Goal: Information Seeking & Learning: Check status

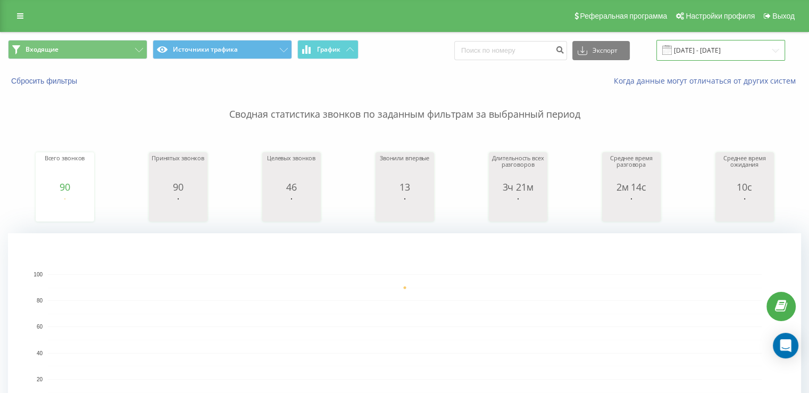
drag, startPoint x: 695, startPoint y: 53, endPoint x: 692, endPoint y: 57, distance: 6.1
click at [695, 53] on input "[DATE] - [DATE]" at bounding box center [721, 50] width 129 height 21
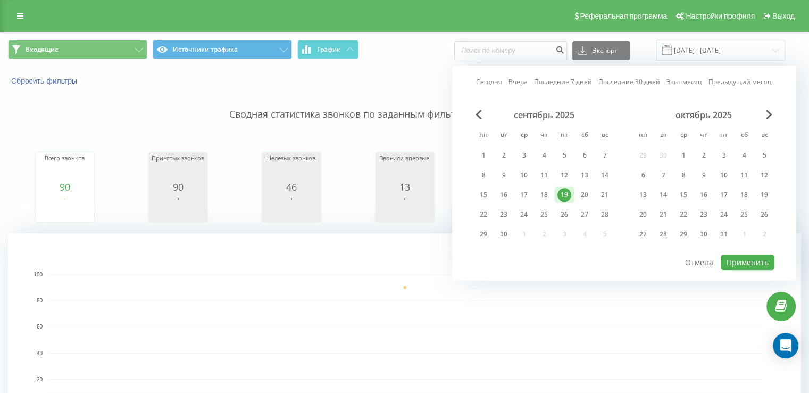
drag, startPoint x: 480, startPoint y: 213, endPoint x: 515, endPoint y: 227, distance: 37.3
click at [481, 214] on div "22" at bounding box center [484, 215] width 14 height 14
click at [736, 261] on button "Применить" at bounding box center [748, 261] width 54 height 15
type input "[DATE] - [DATE]"
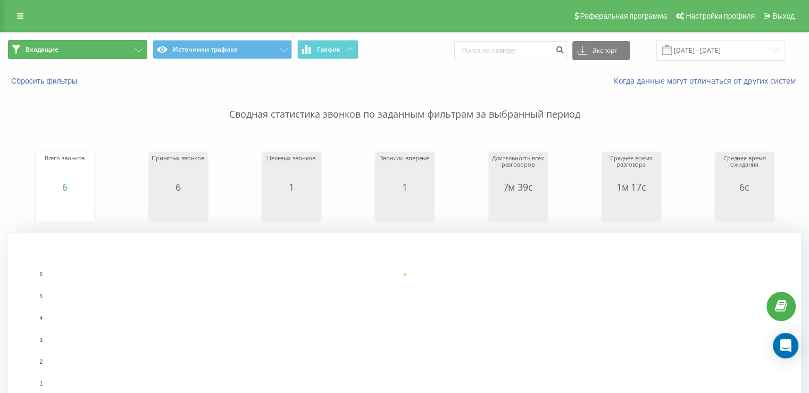
click at [54, 52] on span "Входящие" at bounding box center [42, 49] width 33 height 9
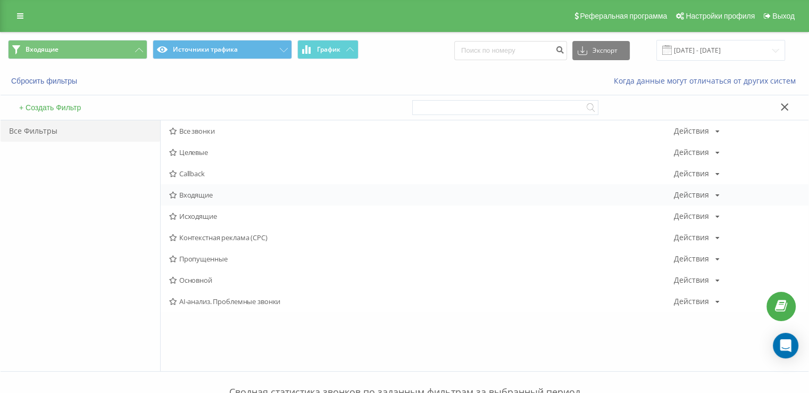
click at [187, 193] on span "Входящие" at bounding box center [421, 194] width 505 height 7
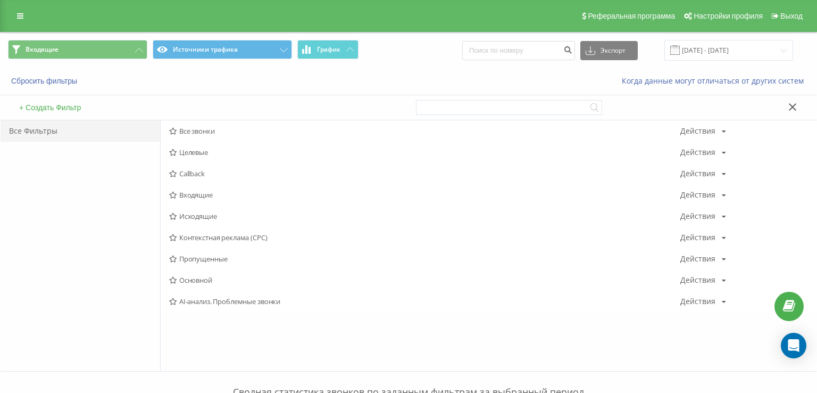
click at [0, 0] on div at bounding box center [0, 0] width 0 height 0
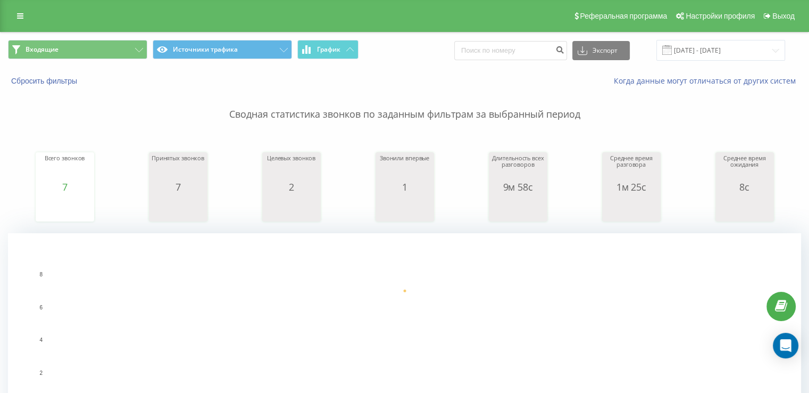
click at [311, 379] on rect "A chart." at bounding box center [405, 339] width 714 height 131
click at [23, 158] on div "Всего звонков 7 date totalCalls [DATE] 7 [DATE] Принятых звонков 7 date answere…" at bounding box center [404, 177] width 793 height 92
click at [89, 47] on button "Входящие" at bounding box center [77, 49] width 139 height 19
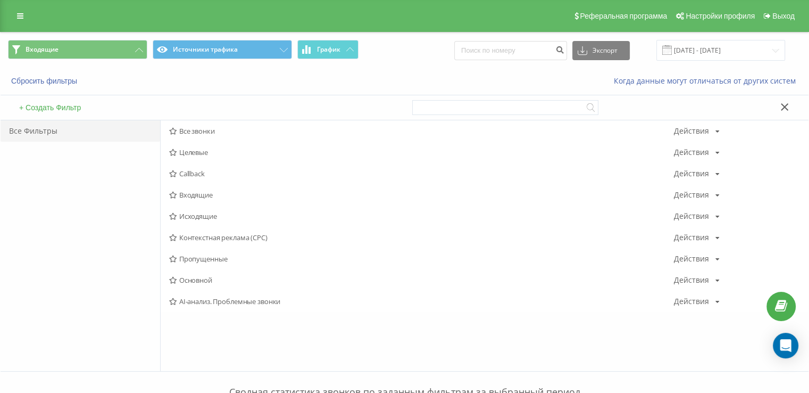
click at [225, 195] on span "Входящие" at bounding box center [421, 194] width 505 height 7
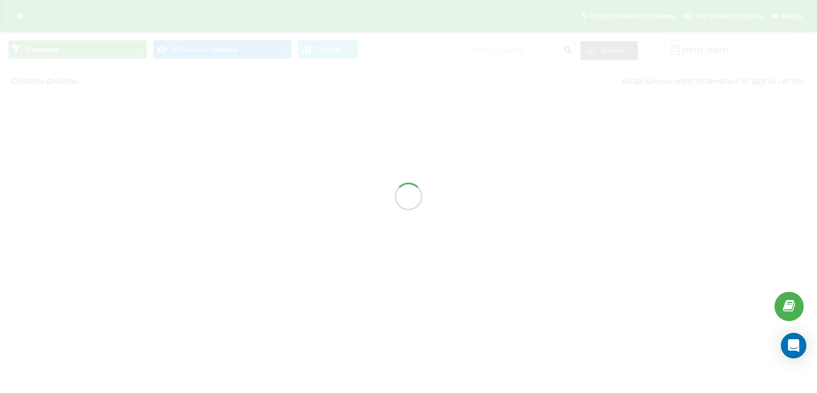
click at [225, 194] on div at bounding box center [408, 196] width 817 height 393
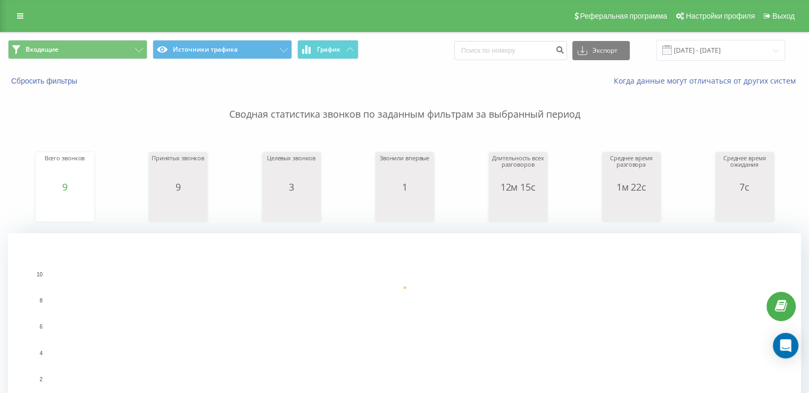
click at [385, 373] on rect "A chart." at bounding box center [405, 339] width 714 height 131
click at [82, 56] on button "Входящие" at bounding box center [77, 49] width 139 height 19
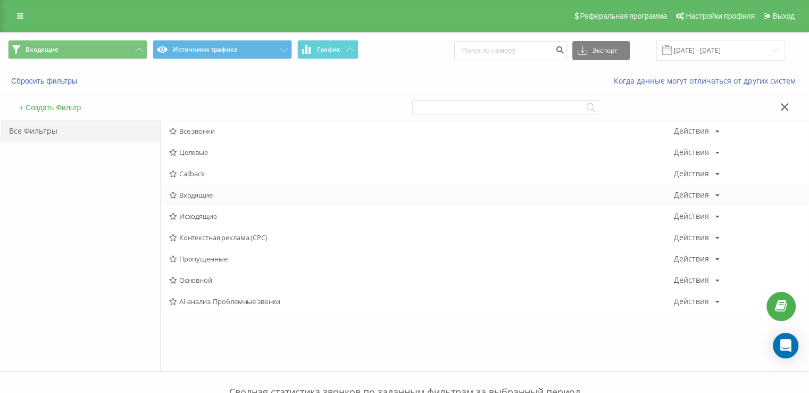
click at [211, 198] on span "Входящие" at bounding box center [421, 194] width 505 height 7
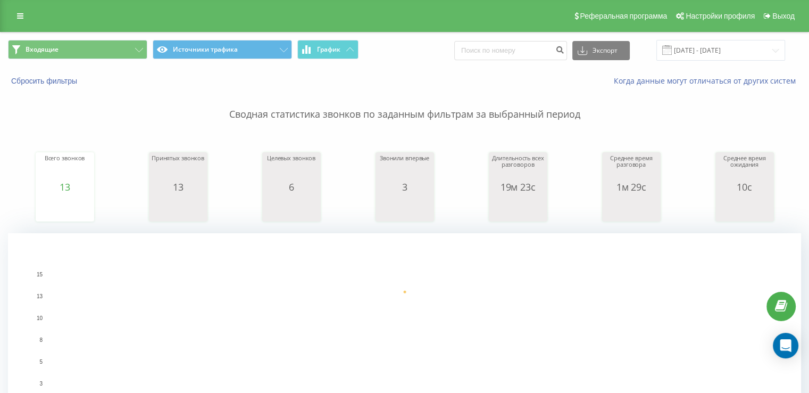
drag, startPoint x: 239, startPoint y: 368, endPoint x: 235, endPoint y: 311, distance: 57.1
click at [239, 368] on rect "A chart." at bounding box center [405, 339] width 714 height 131
click at [104, 48] on button "Входящие" at bounding box center [77, 49] width 139 height 19
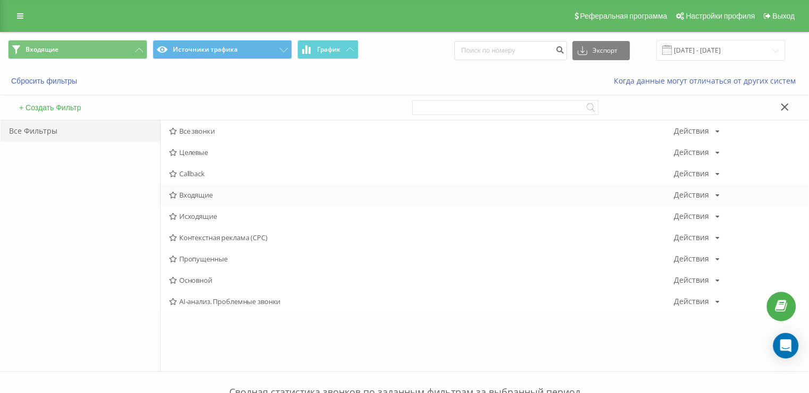
click at [218, 194] on span "Входящие" at bounding box center [421, 194] width 505 height 7
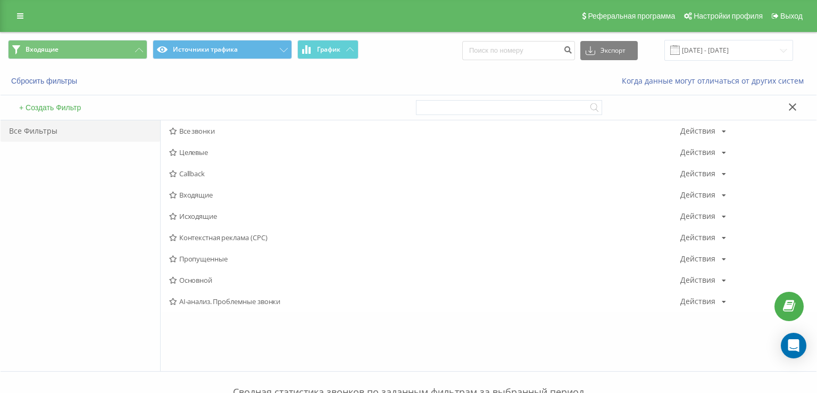
click at [0, 0] on div at bounding box center [0, 0] width 0 height 0
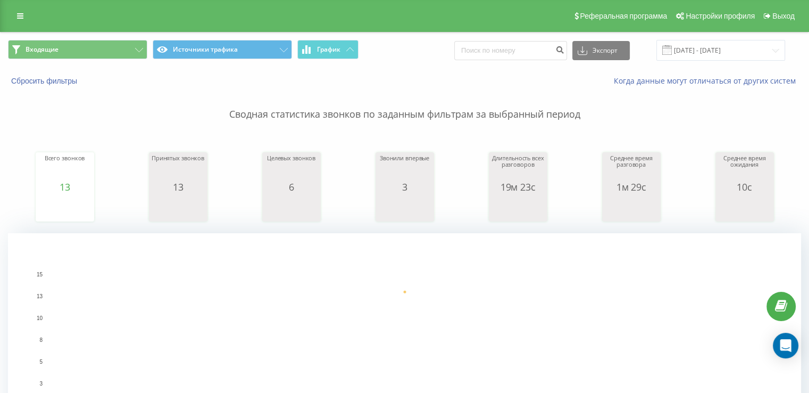
click at [470, 367] on rect "A chart." at bounding box center [405, 339] width 714 height 131
click at [68, 53] on button "Входящие" at bounding box center [77, 49] width 139 height 19
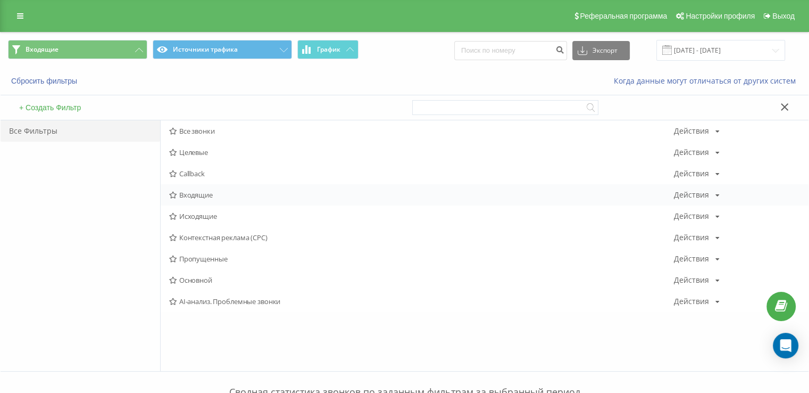
click at [211, 201] on div "Входящие Действия Редактировать Копировать Удалить По умолчанию Поделиться" at bounding box center [485, 194] width 648 height 21
click at [213, 196] on span "Входящие" at bounding box center [421, 194] width 505 height 7
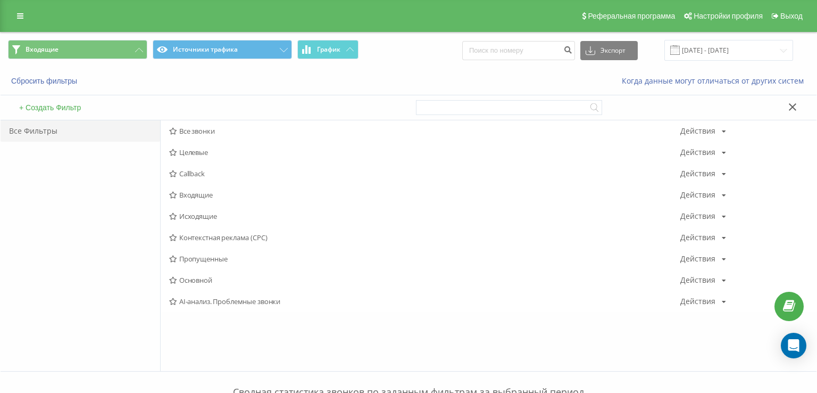
click at [0, 0] on div at bounding box center [0, 0] width 0 height 0
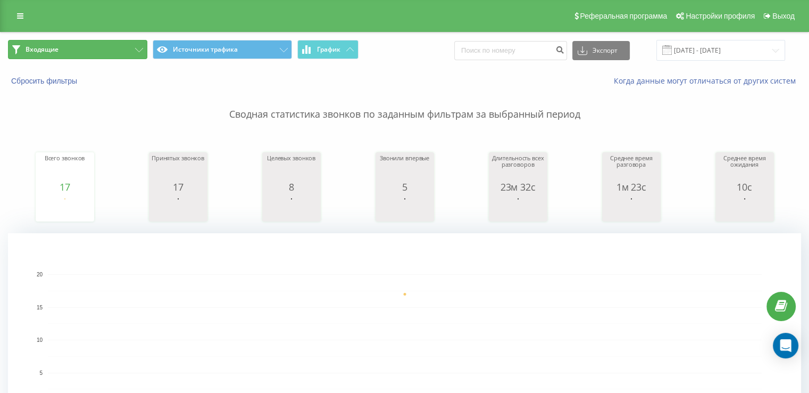
click at [78, 56] on button "Входящие" at bounding box center [77, 49] width 139 height 19
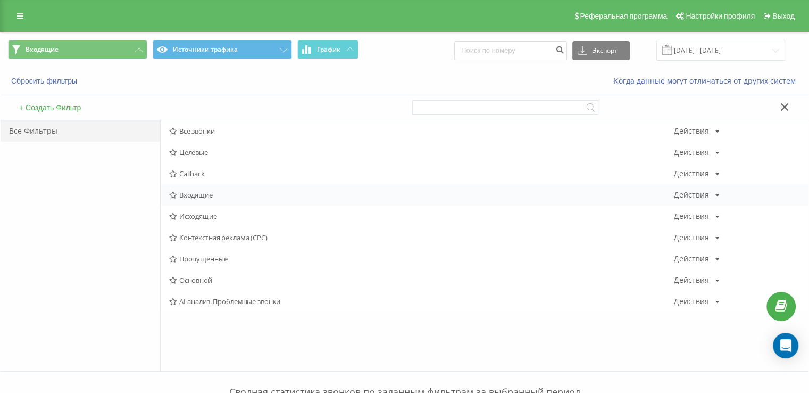
click at [199, 193] on span "Входящие" at bounding box center [421, 194] width 505 height 7
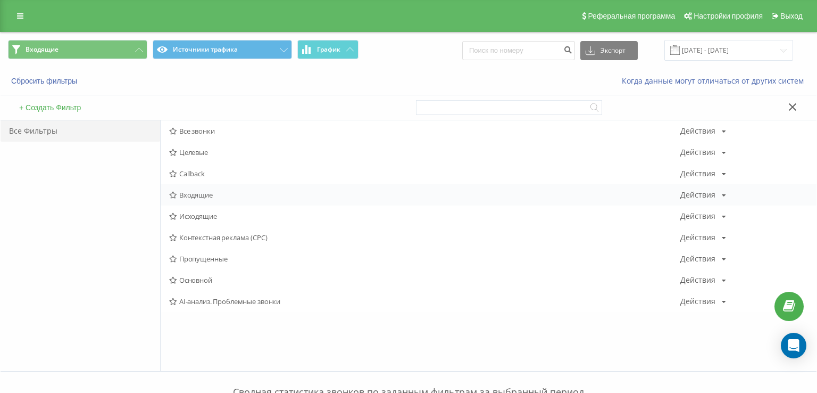
click at [0, 0] on div at bounding box center [0, 0] width 0 height 0
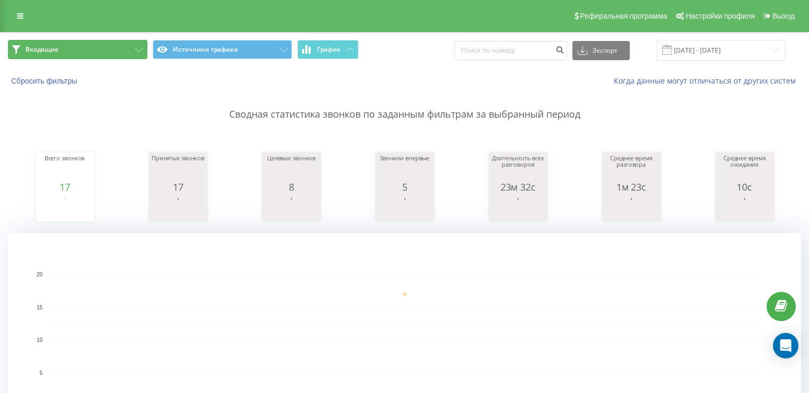
click at [114, 49] on button "Входящие" at bounding box center [77, 49] width 139 height 19
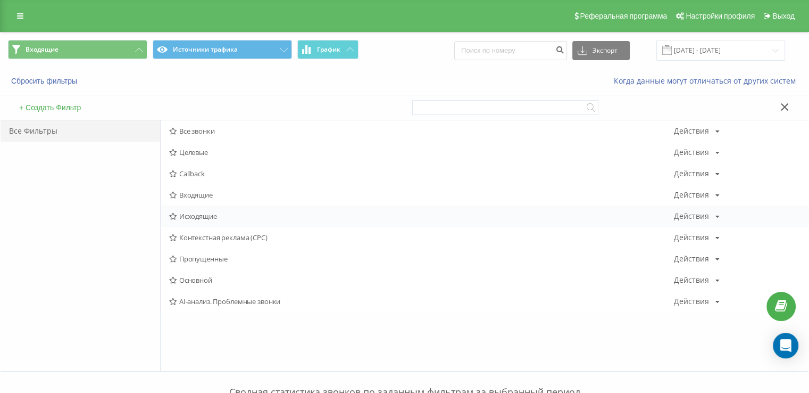
click at [200, 216] on span "Исходящие" at bounding box center [421, 215] width 505 height 7
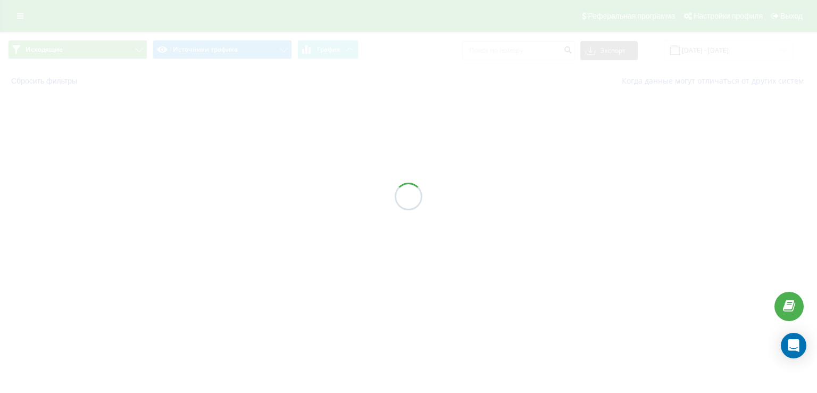
click at [201, 216] on div at bounding box center [408, 196] width 817 height 393
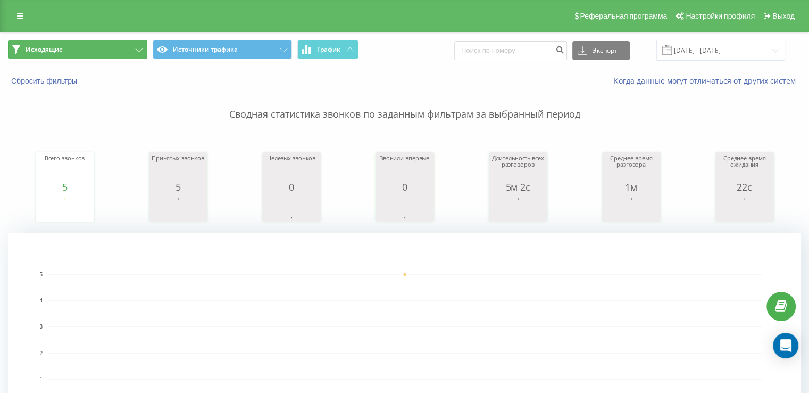
click at [47, 56] on button "Исходящие" at bounding box center [77, 49] width 139 height 19
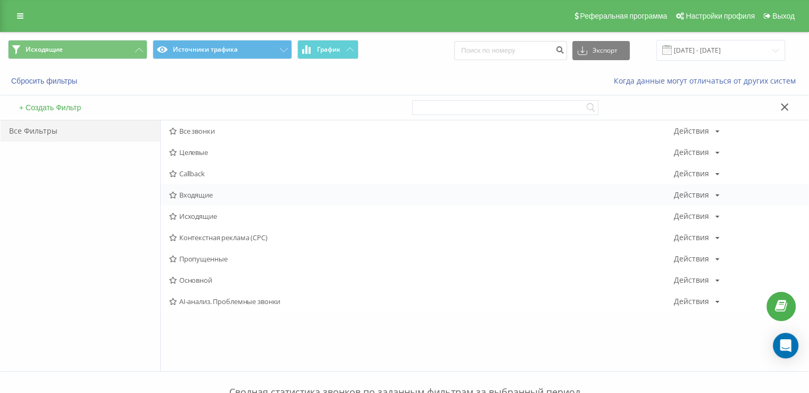
click at [219, 198] on span "Входящие" at bounding box center [421, 194] width 505 height 7
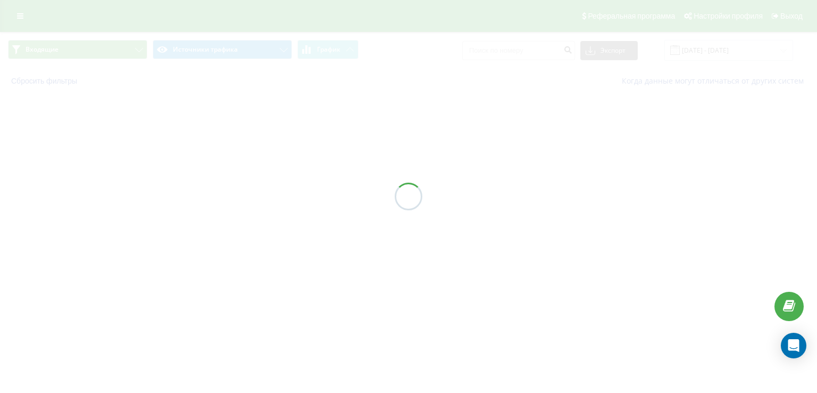
click at [219, 198] on div at bounding box center [408, 196] width 817 height 393
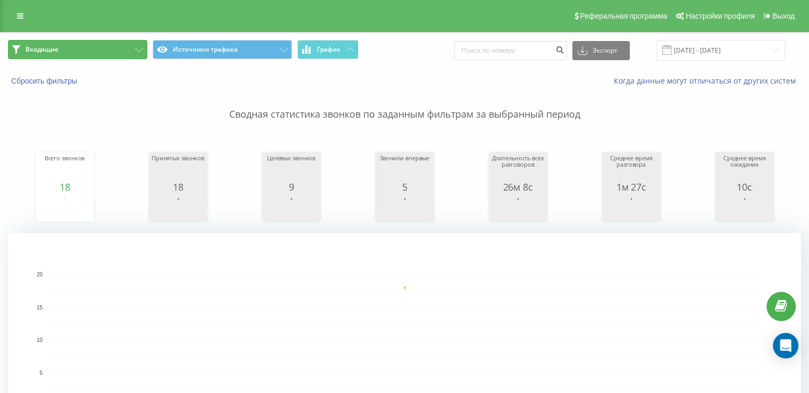
click at [80, 49] on button "Входящие" at bounding box center [77, 49] width 139 height 19
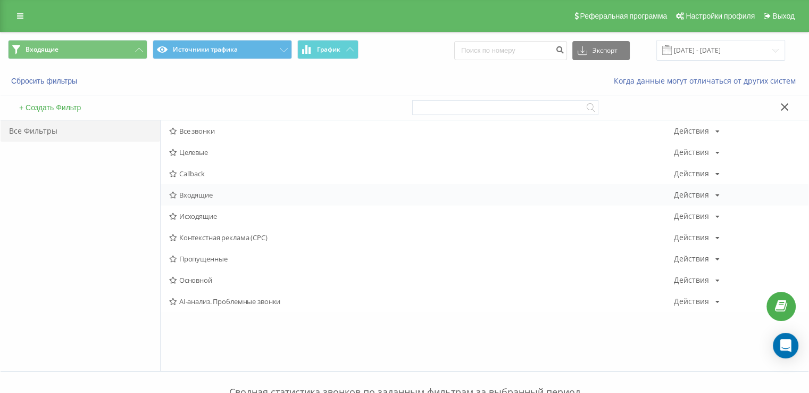
click at [210, 194] on span "Входящие" at bounding box center [421, 194] width 505 height 7
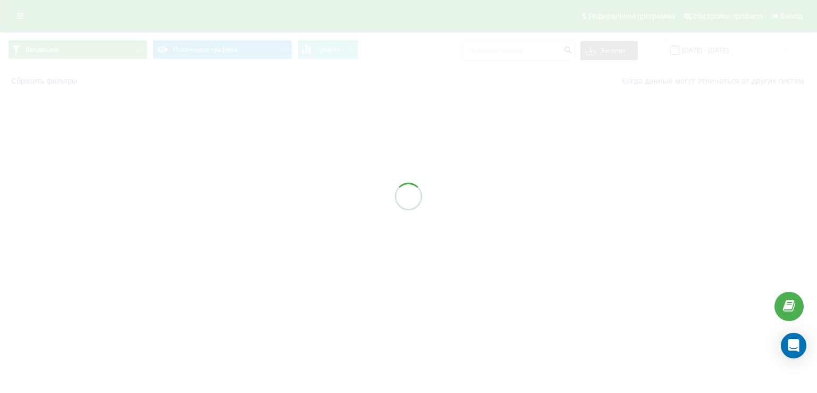
click at [212, 194] on div at bounding box center [408, 196] width 817 height 393
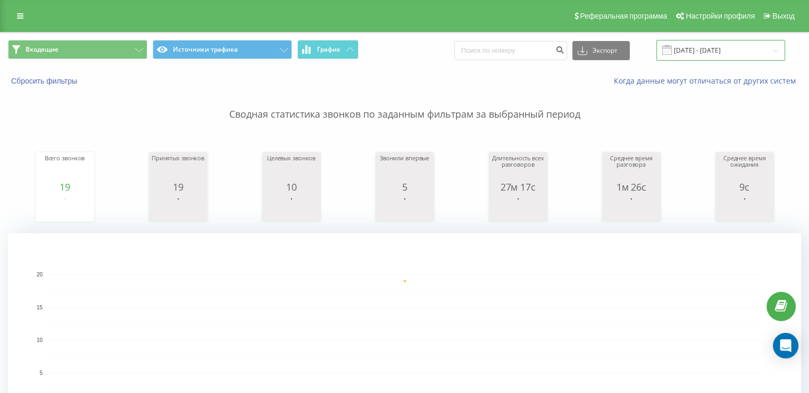
click at [700, 45] on input "[DATE] - [DATE]" at bounding box center [721, 50] width 129 height 21
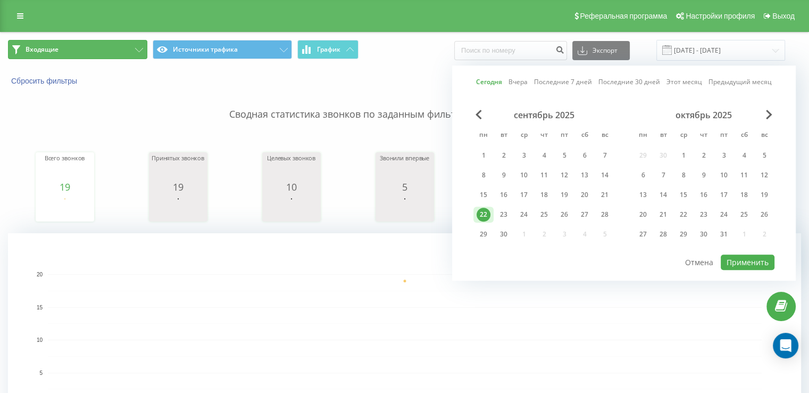
click at [57, 41] on button "Входящие" at bounding box center [77, 49] width 139 height 19
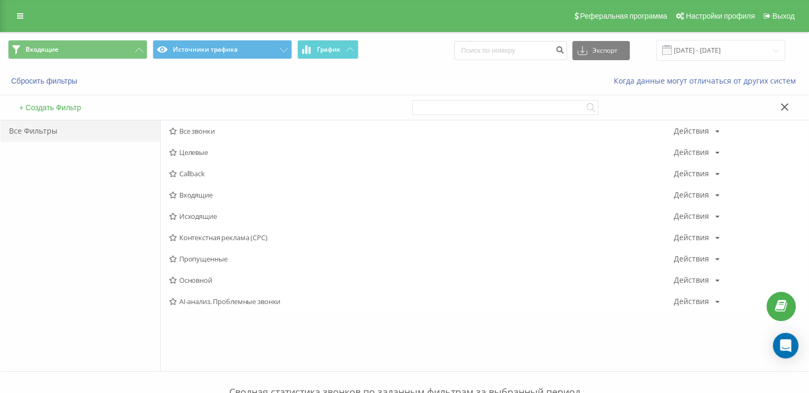
click at [218, 195] on span "Входящие" at bounding box center [421, 194] width 505 height 7
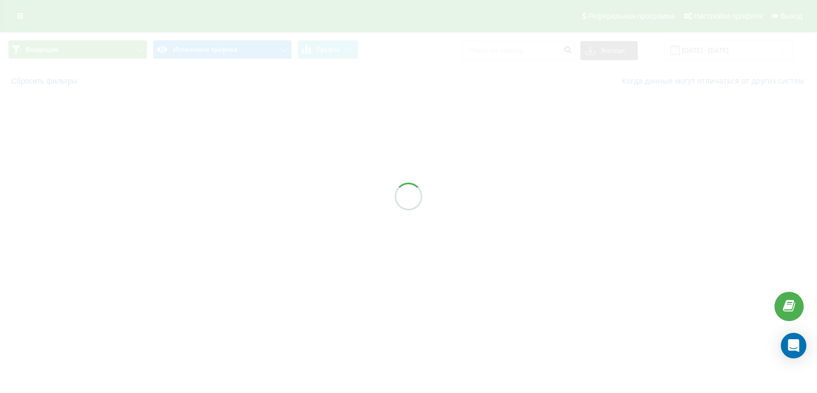
click at [218, 195] on div at bounding box center [408, 196] width 817 height 393
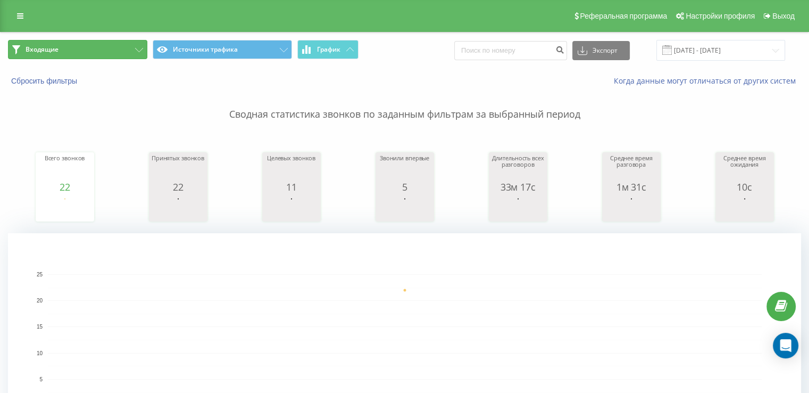
click at [64, 53] on button "Входящие" at bounding box center [77, 49] width 139 height 19
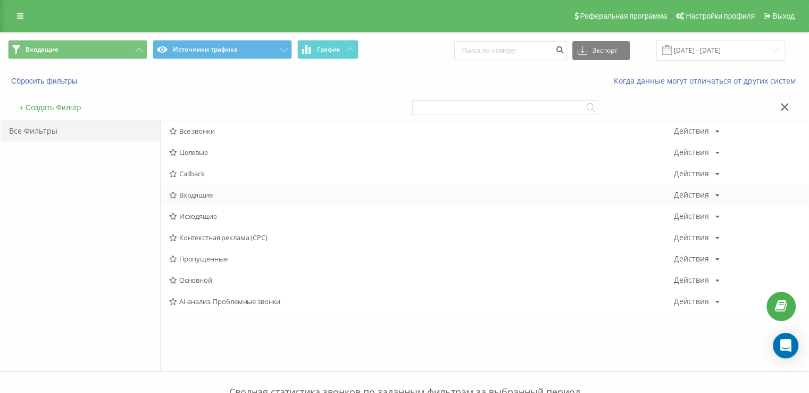
click at [211, 192] on span "Входящие" at bounding box center [421, 194] width 505 height 7
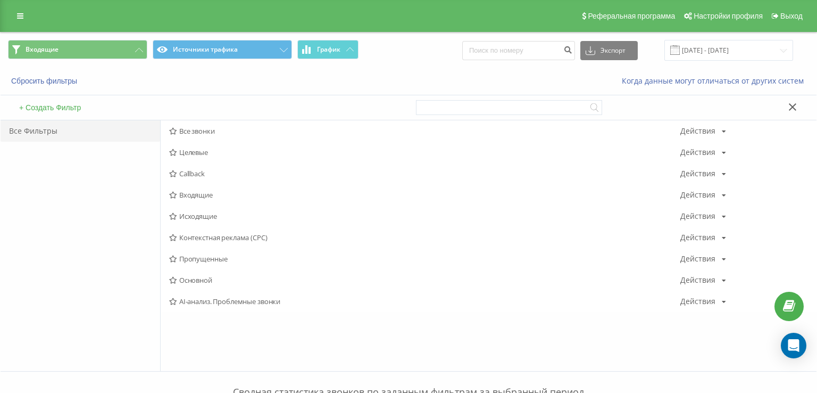
click at [0, 0] on div at bounding box center [0, 0] width 0 height 0
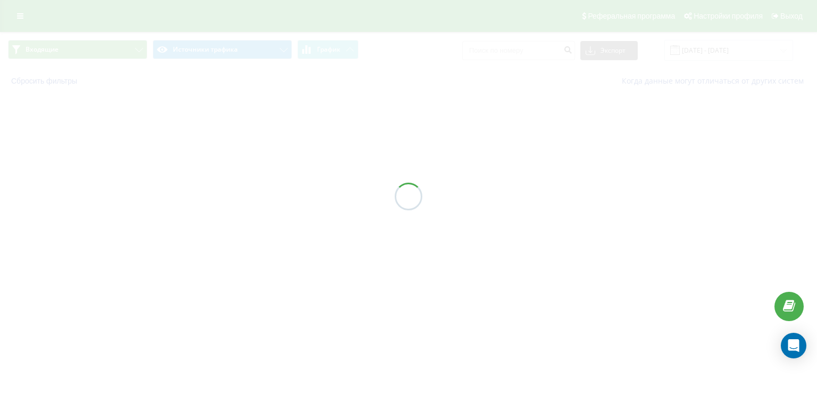
click at [211, 191] on div at bounding box center [408, 196] width 817 height 393
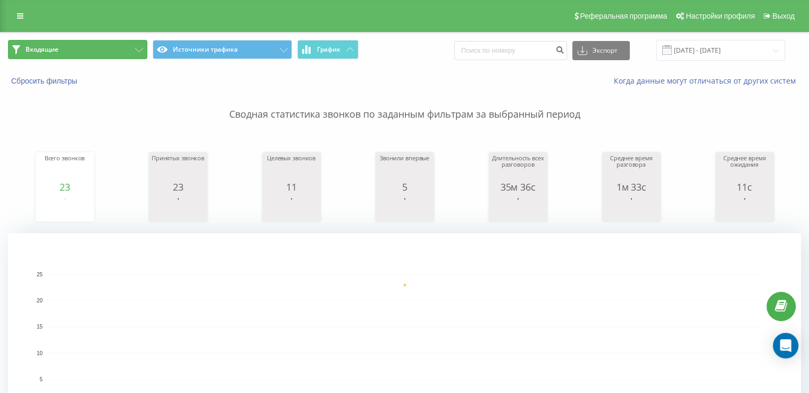
click at [54, 46] on span "Входящие" at bounding box center [42, 49] width 33 height 9
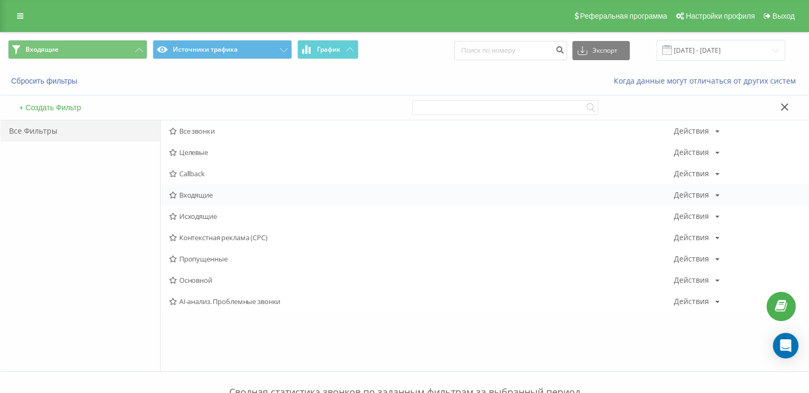
click at [217, 198] on div "Входящие Действия Редактировать Копировать Удалить По умолчанию Поделиться" at bounding box center [485, 194] width 648 height 21
click at [215, 194] on span "Входящие" at bounding box center [421, 194] width 505 height 7
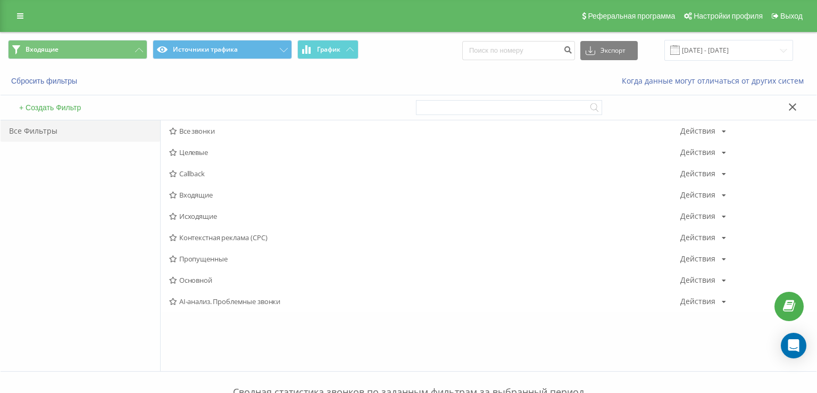
click at [0, 0] on div at bounding box center [0, 0] width 0 height 0
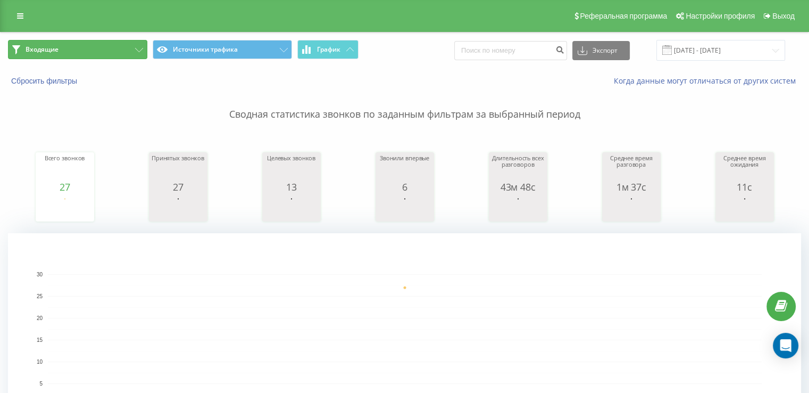
click at [91, 43] on button "Входящие" at bounding box center [77, 49] width 139 height 19
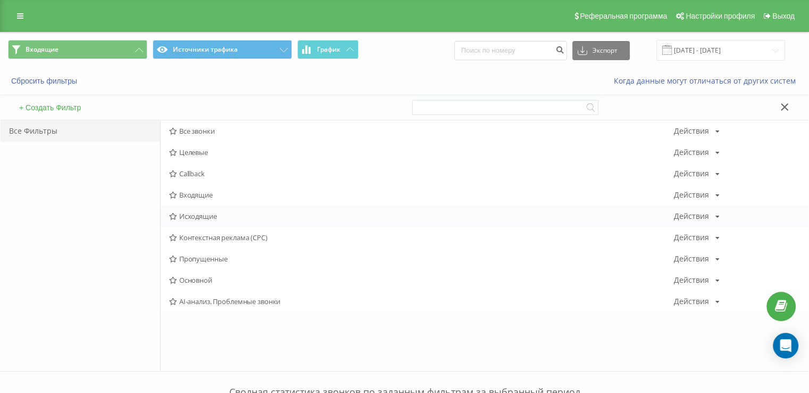
click at [191, 205] on div "Исходящие Действия Редактировать Копировать Удалить По умолчанию Поделиться" at bounding box center [485, 215] width 648 height 21
click at [198, 212] on span "Исходящие" at bounding box center [421, 215] width 505 height 7
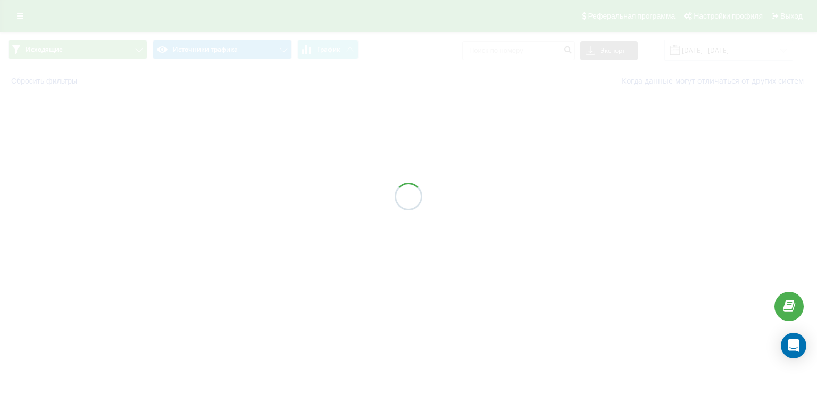
click at [199, 214] on div at bounding box center [408, 196] width 817 height 393
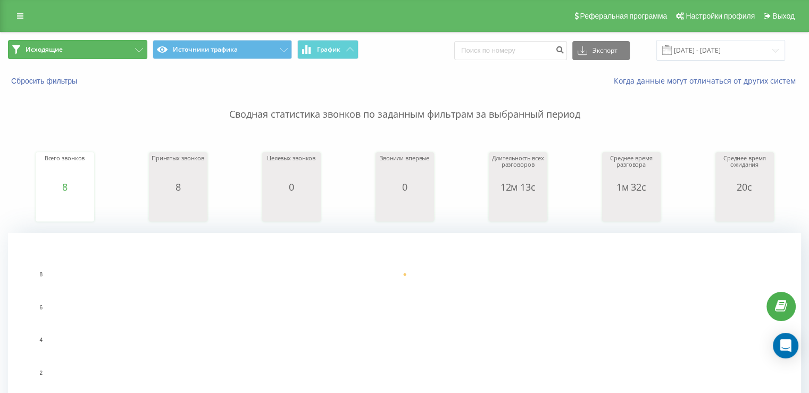
drag, startPoint x: 100, startPoint y: 47, endPoint x: 132, endPoint y: 79, distance: 44.8
click at [101, 47] on button "Исходящие" at bounding box center [77, 49] width 139 height 19
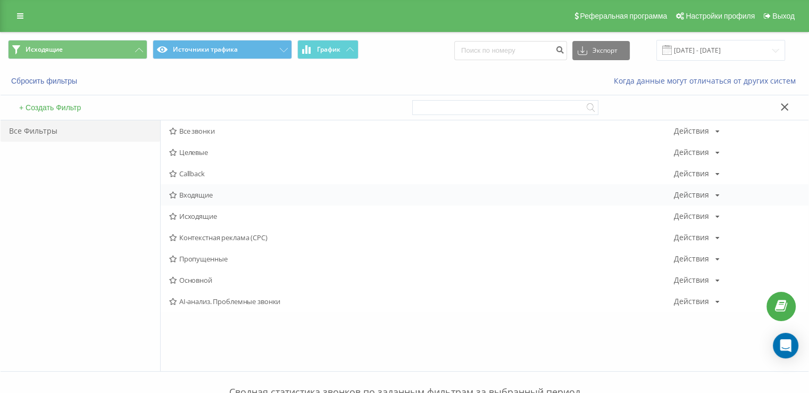
click at [223, 189] on div "Входящие Действия Редактировать Копировать Удалить По умолчанию Поделиться" at bounding box center [485, 194] width 648 height 21
click at [222, 192] on div "Входящие Действия Редактировать Копировать Удалить По умолчанию Поделиться" at bounding box center [485, 194] width 648 height 21
click at [221, 194] on span "Входящие" at bounding box center [421, 194] width 505 height 7
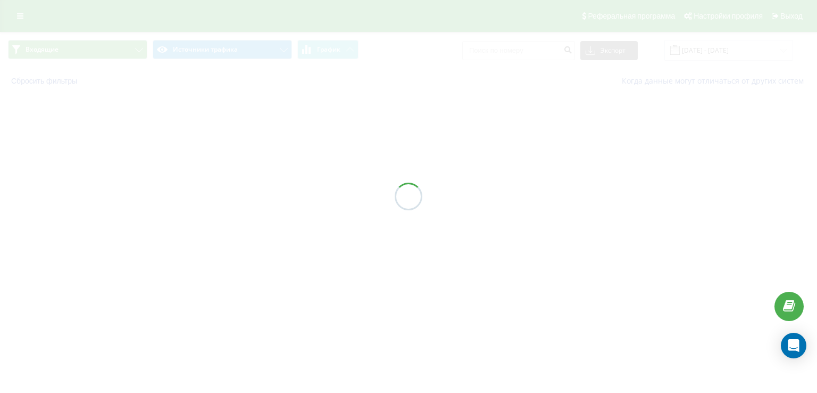
click at [218, 198] on div at bounding box center [408, 196] width 817 height 393
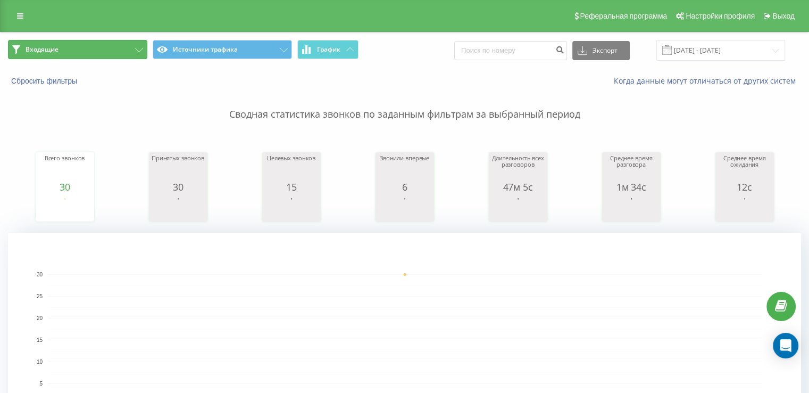
click at [81, 48] on button "Входящие" at bounding box center [77, 49] width 139 height 19
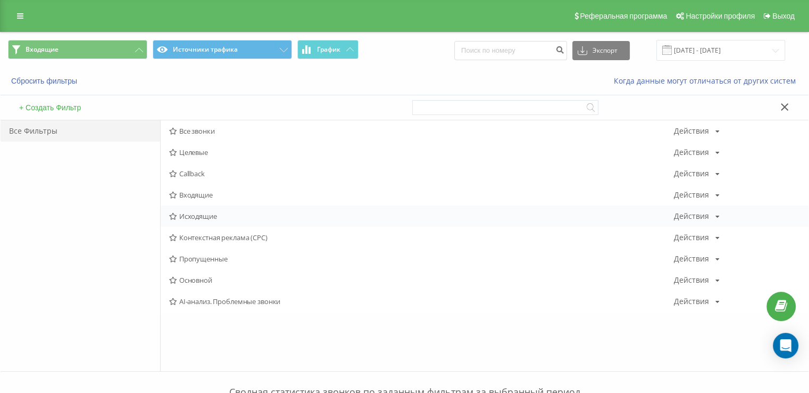
click at [216, 212] on span "Исходящие" at bounding box center [421, 215] width 505 height 7
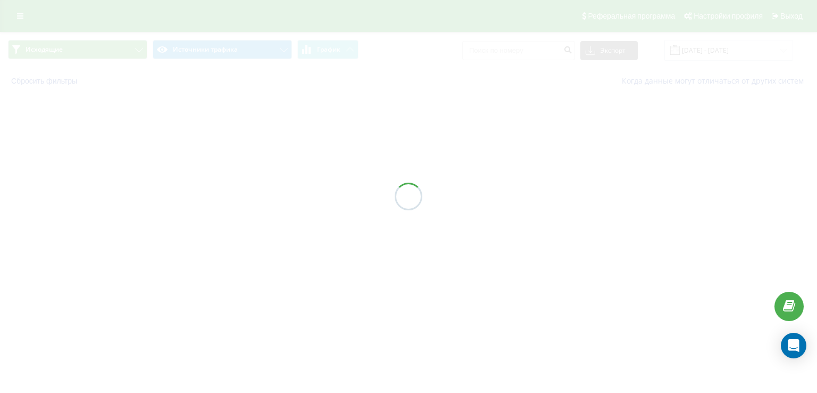
click at [216, 213] on div at bounding box center [408, 196] width 817 height 393
click at [216, 214] on div at bounding box center [408, 196] width 817 height 393
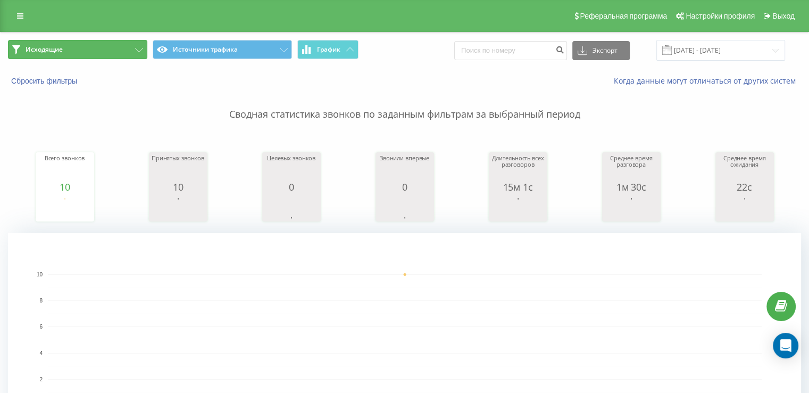
click at [118, 47] on button "Исходящие" at bounding box center [77, 49] width 139 height 19
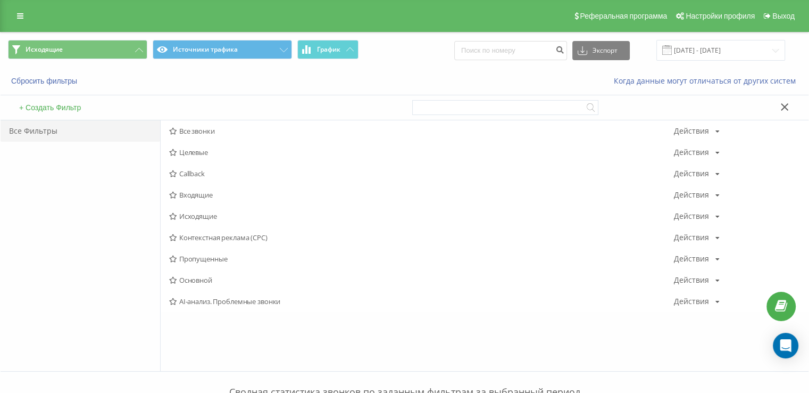
click at [202, 217] on span "Исходящие" at bounding box center [421, 215] width 505 height 7
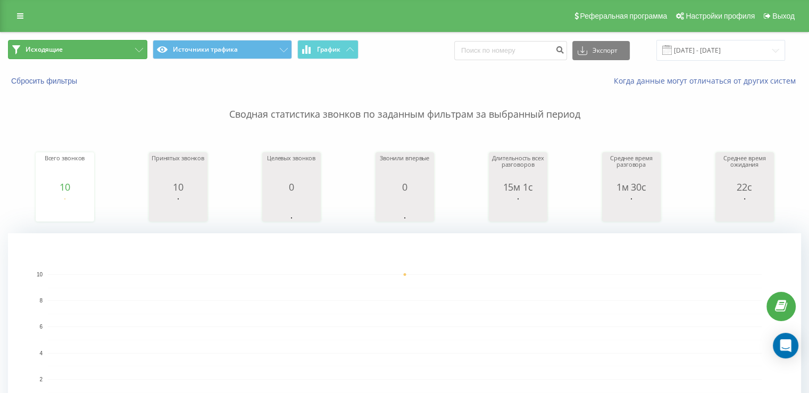
click at [96, 45] on button "Исходящие" at bounding box center [77, 49] width 139 height 19
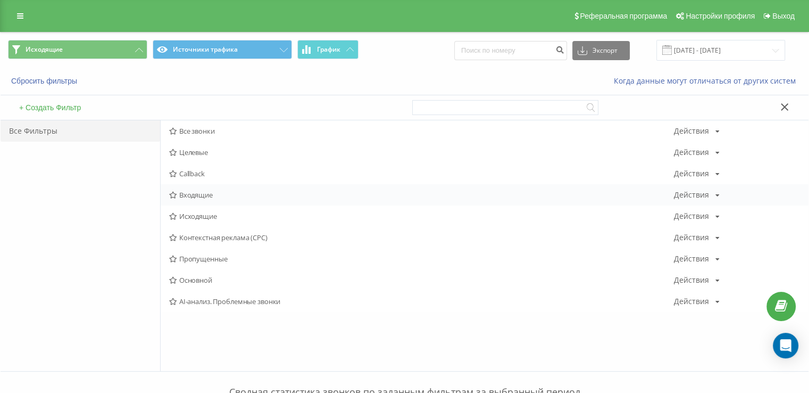
click at [213, 190] on div "Входящие Действия Редактировать Копировать Удалить По умолчанию Поделиться" at bounding box center [485, 194] width 648 height 21
click at [215, 190] on div "Входящие Действия Редактировать Копировать Удалить По умолчанию Поделиться" at bounding box center [485, 194] width 648 height 21
click at [216, 194] on span "Входящие" at bounding box center [421, 194] width 505 height 7
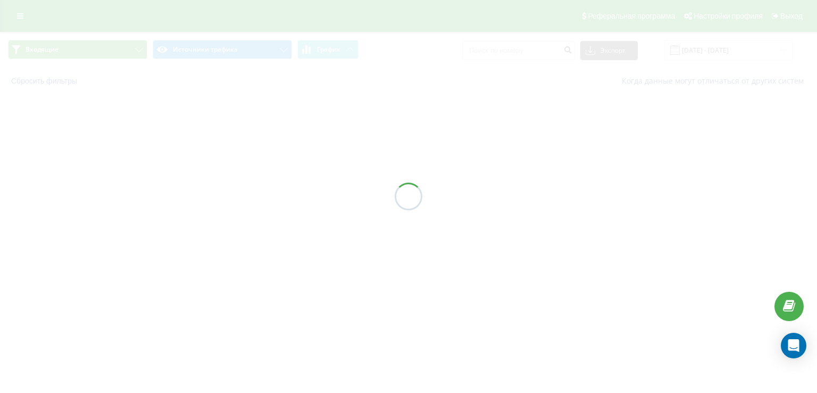
click at [215, 194] on div at bounding box center [408, 196] width 817 height 393
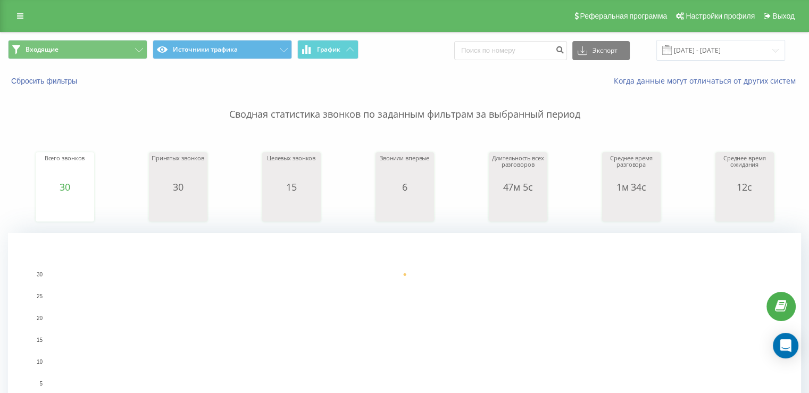
click at [26, 153] on div "Всего звонков 30 date totalCalls [DATE] [PHONE_NUMBER][DATE] Принятых звонков 3…" at bounding box center [404, 177] width 793 height 92
click at [123, 46] on button "Входящие" at bounding box center [77, 49] width 139 height 19
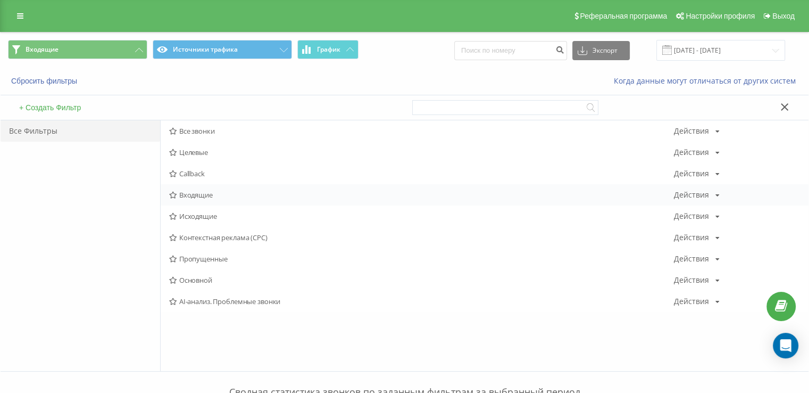
click at [190, 191] on span "Входящие" at bounding box center [421, 194] width 505 height 7
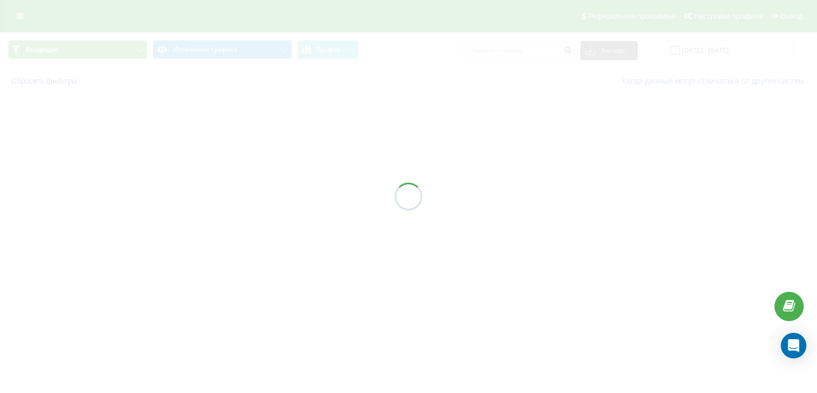
click at [195, 194] on div at bounding box center [408, 196] width 817 height 393
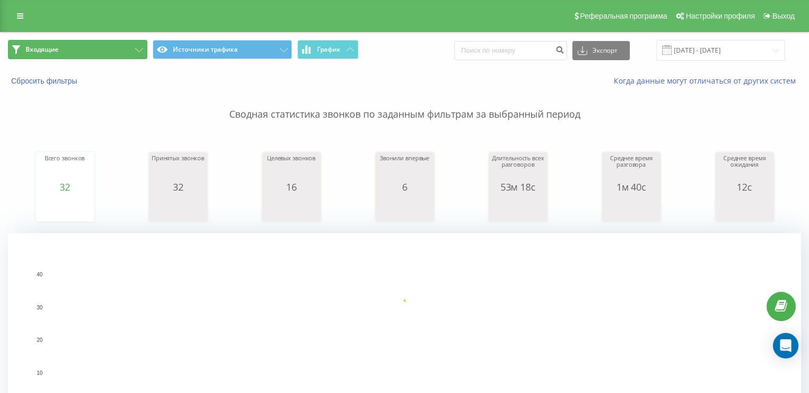
drag, startPoint x: 81, startPoint y: 45, endPoint x: 103, endPoint y: 77, distance: 38.2
click at [80, 45] on button "Входящие" at bounding box center [77, 49] width 139 height 19
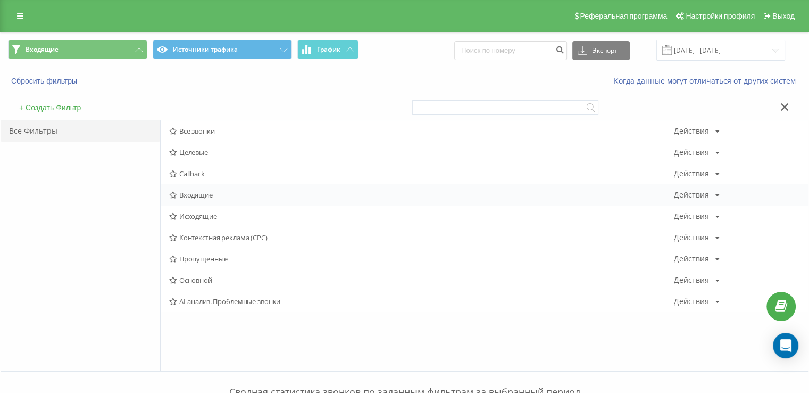
click at [208, 193] on span "Входящие" at bounding box center [421, 194] width 505 height 7
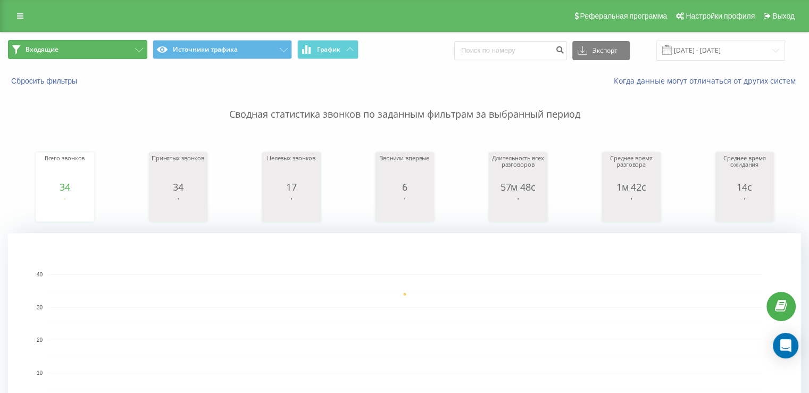
click at [99, 48] on button "Входящие" at bounding box center [77, 49] width 139 height 19
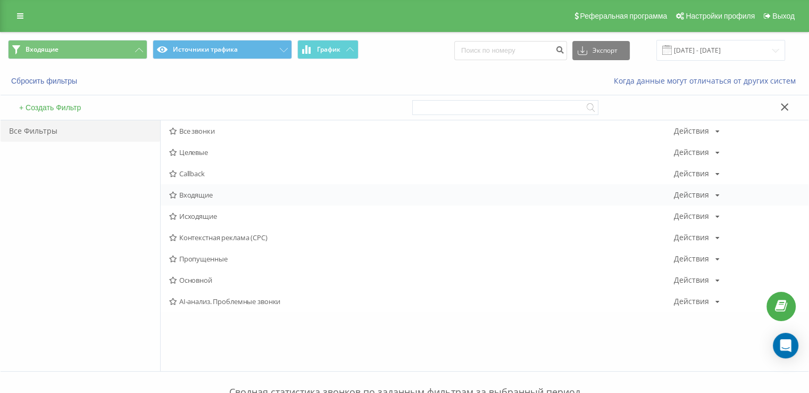
click at [209, 195] on span "Входящие" at bounding box center [421, 194] width 505 height 7
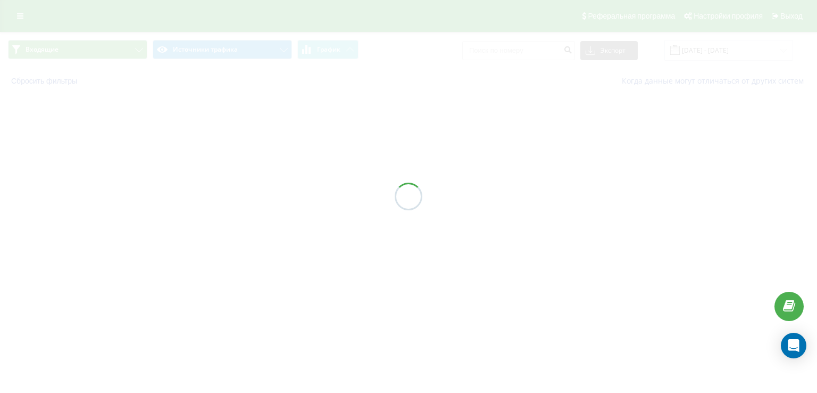
click at [209, 195] on div at bounding box center [408, 196] width 817 height 393
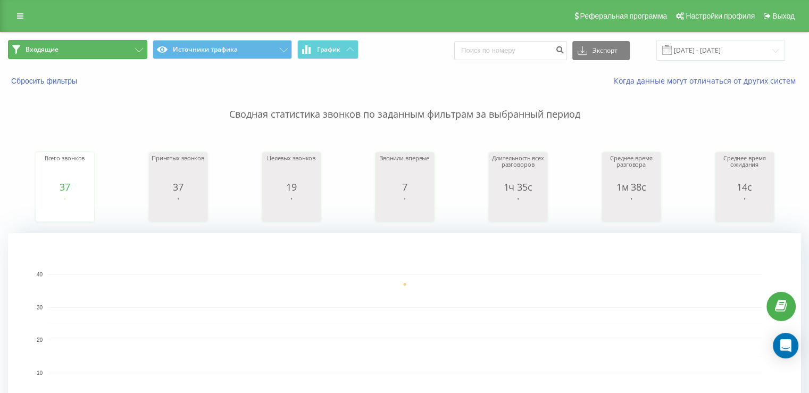
click at [109, 49] on button "Входящие" at bounding box center [77, 49] width 139 height 19
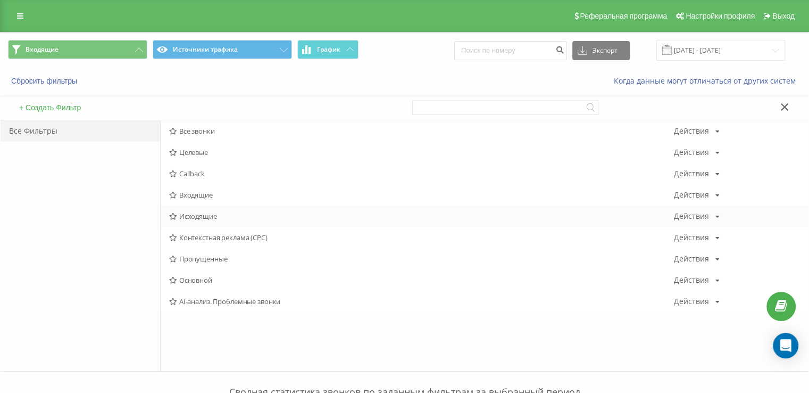
click at [210, 207] on div "Исходящие Действия Редактировать Копировать Удалить По умолчанию Поделиться" at bounding box center [485, 215] width 648 height 21
click at [211, 210] on div "Исходящие Действия Редактировать Копировать Удалить По умолчанию Поделиться" at bounding box center [485, 215] width 648 height 21
click at [211, 213] on span "Исходящие" at bounding box center [421, 215] width 505 height 7
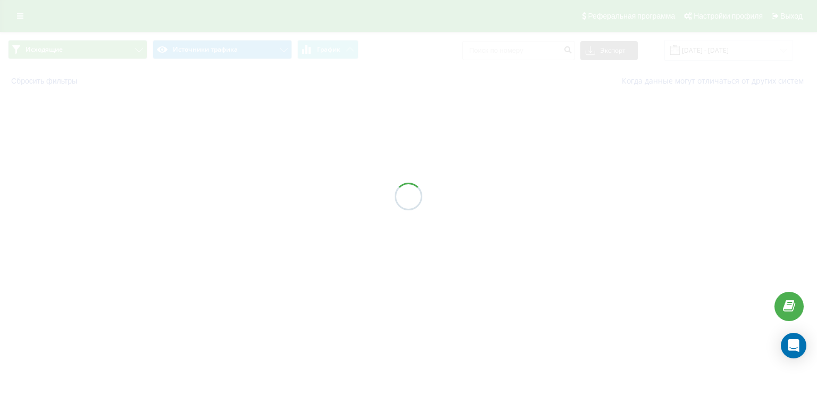
click at [211, 213] on div at bounding box center [408, 196] width 817 height 393
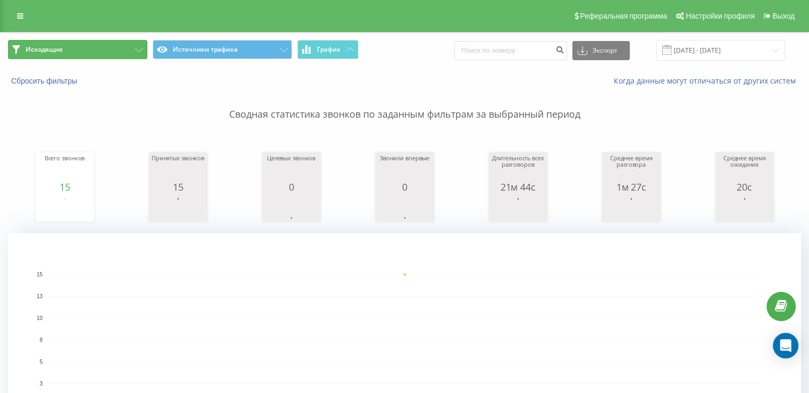
drag, startPoint x: 75, startPoint y: 45, endPoint x: 89, endPoint y: 72, distance: 30.2
click at [76, 45] on button "Исходящие" at bounding box center [77, 49] width 139 height 19
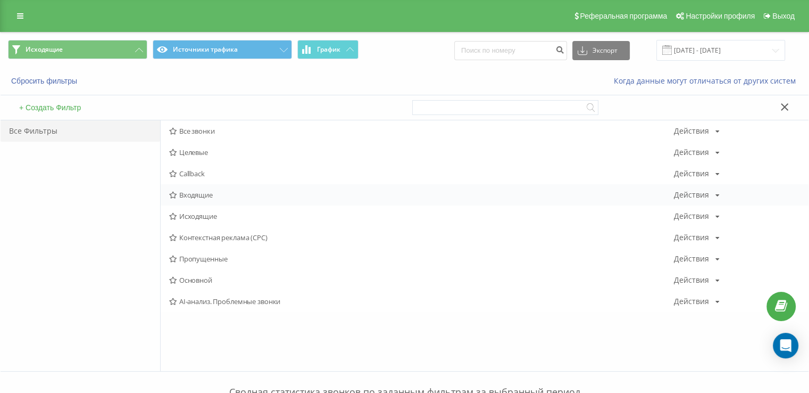
click at [204, 194] on span "Входящие" at bounding box center [421, 194] width 505 height 7
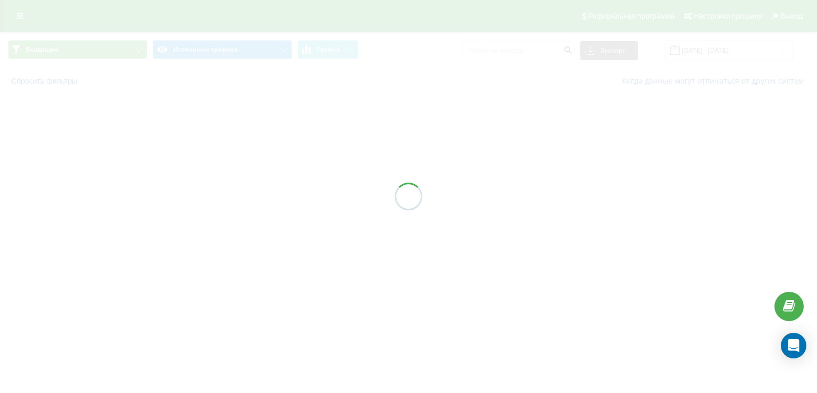
click at [204, 194] on div at bounding box center [408, 196] width 817 height 393
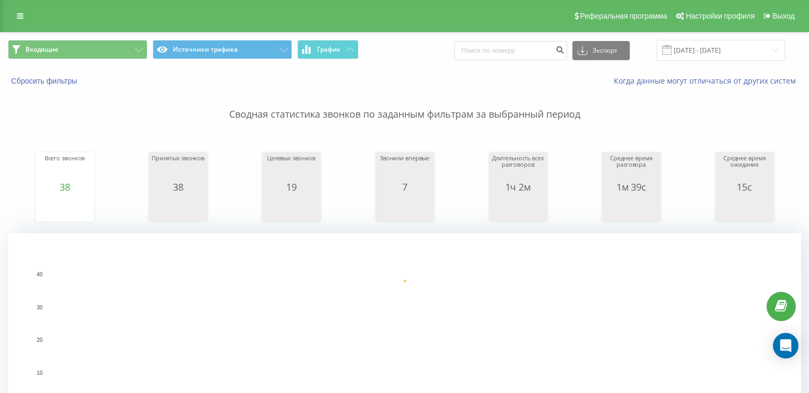
click at [97, 57] on button "Входящие" at bounding box center [77, 49] width 139 height 19
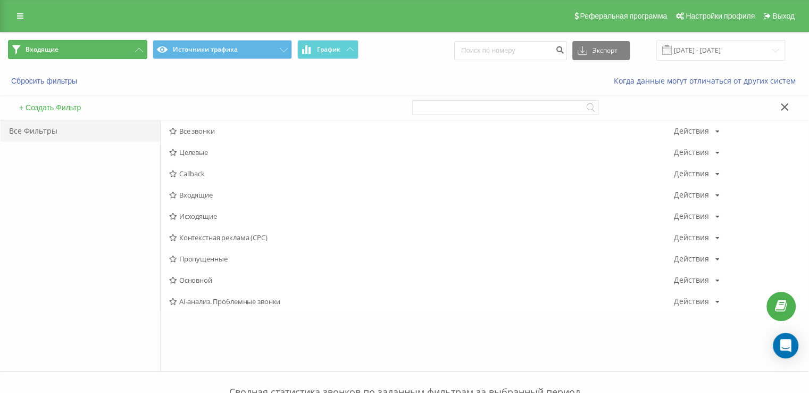
click at [97, 53] on button "Входящие" at bounding box center [77, 49] width 139 height 19
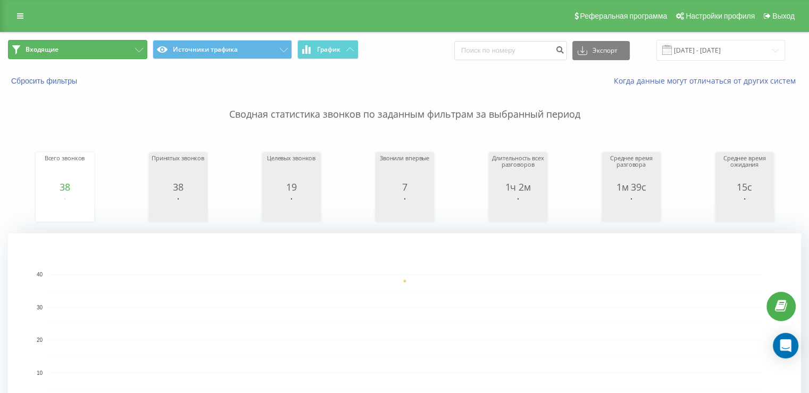
click at [103, 48] on button "Входящие" at bounding box center [77, 49] width 139 height 19
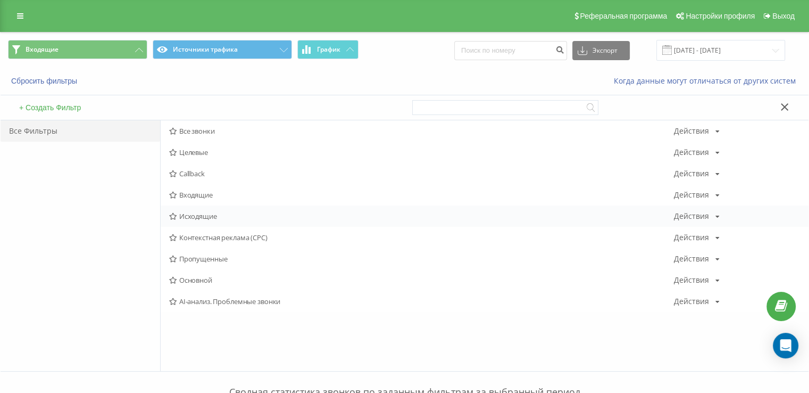
click at [227, 209] on div "Исходящие Действия Редактировать Копировать Удалить По умолчанию Поделиться" at bounding box center [485, 215] width 648 height 21
click at [230, 209] on div "Исходящие Действия Редактировать Копировать Удалить По умолчанию Поделиться" at bounding box center [485, 215] width 648 height 21
click at [227, 211] on div "Исходящие Действия Редактировать Копировать Удалить По умолчанию Поделиться" at bounding box center [485, 215] width 648 height 21
click at [218, 215] on span "Исходящие" at bounding box center [421, 215] width 505 height 7
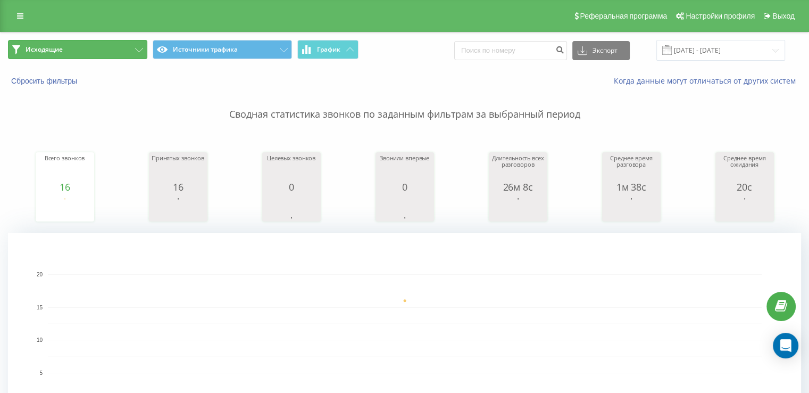
click at [64, 49] on button "Исходящие" at bounding box center [77, 49] width 139 height 19
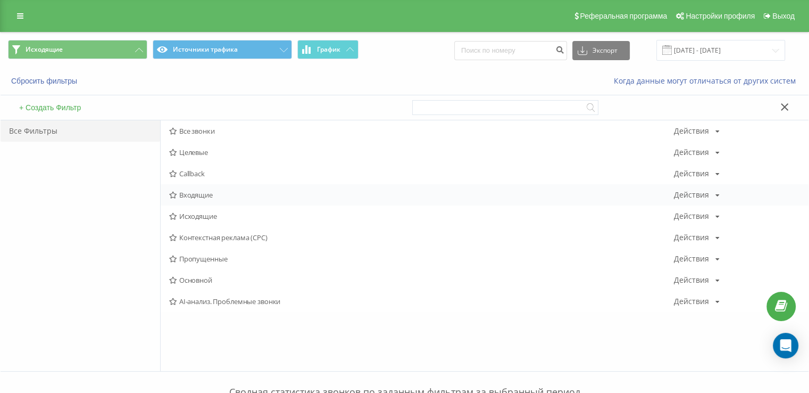
click at [194, 189] on div "Входящие Действия Редактировать Копировать Удалить По умолчанию Поделиться" at bounding box center [485, 194] width 648 height 21
click at [194, 191] on span "Входящие" at bounding box center [421, 194] width 505 height 7
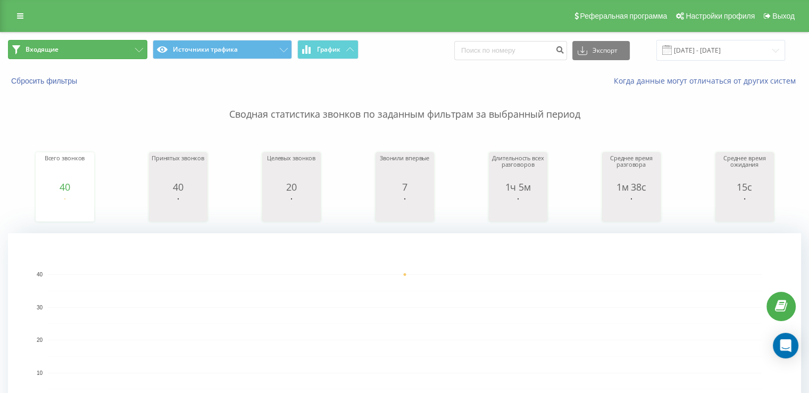
click at [88, 46] on button "Входящие" at bounding box center [77, 49] width 139 height 19
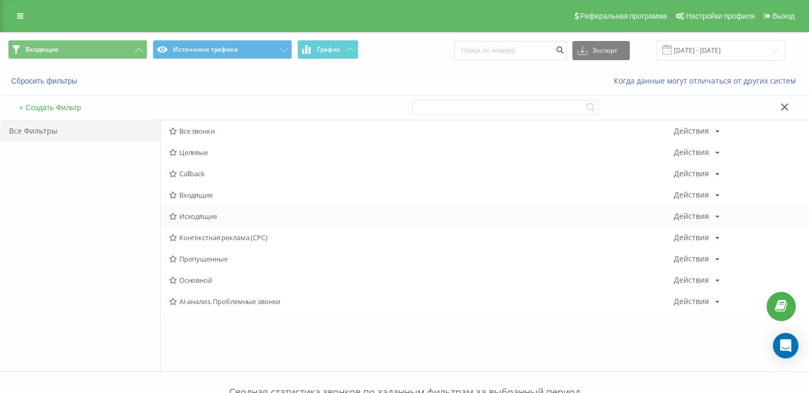
click at [214, 212] on span "Исходящие" at bounding box center [421, 215] width 505 height 7
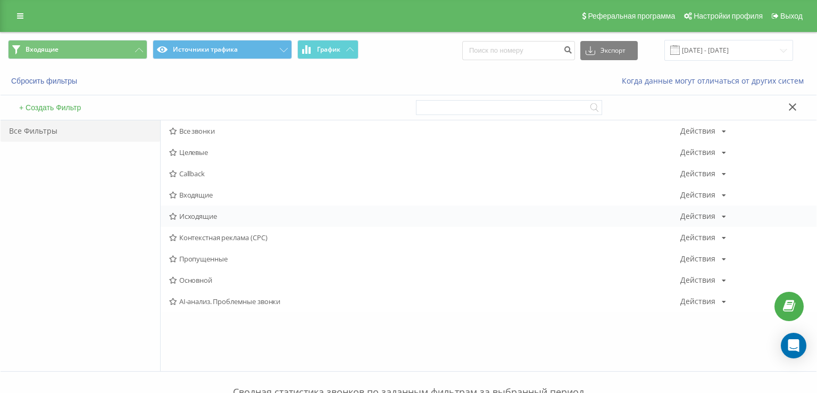
click at [0, 0] on div at bounding box center [0, 0] width 0 height 0
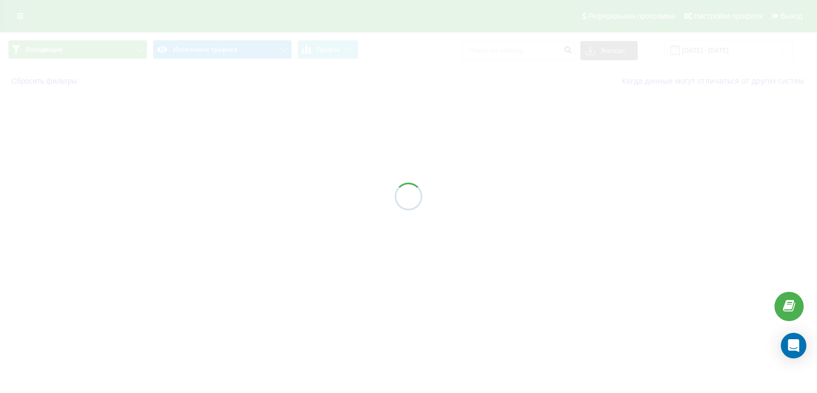
click at [214, 212] on div at bounding box center [408, 196] width 817 height 393
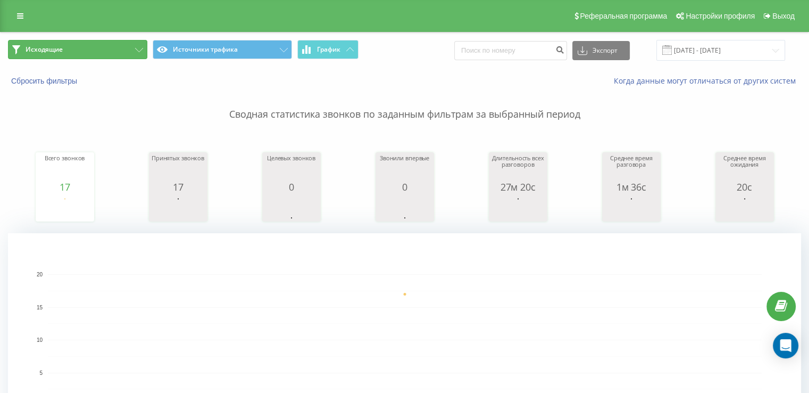
click at [92, 52] on button "Исходящие" at bounding box center [77, 49] width 139 height 19
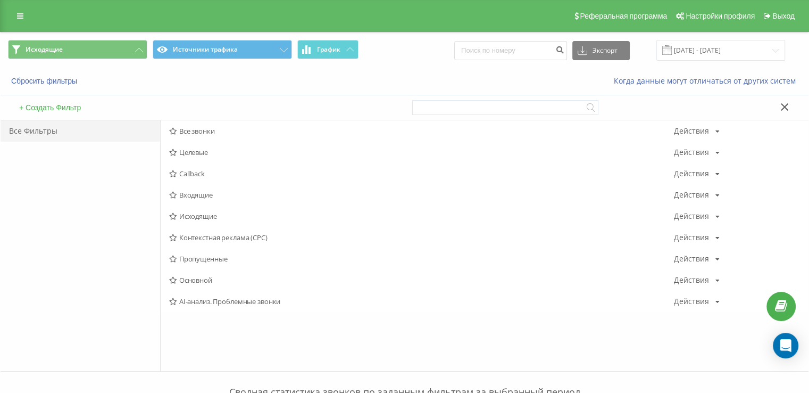
click at [185, 197] on span "Входящие" at bounding box center [421, 194] width 505 height 7
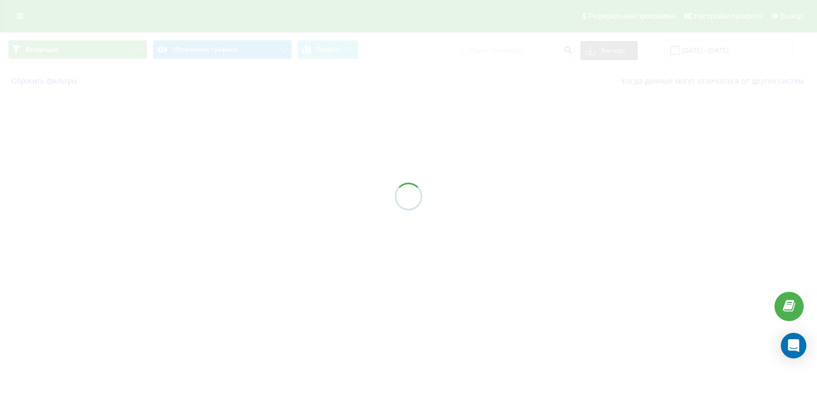
click at [186, 195] on div at bounding box center [408, 196] width 817 height 393
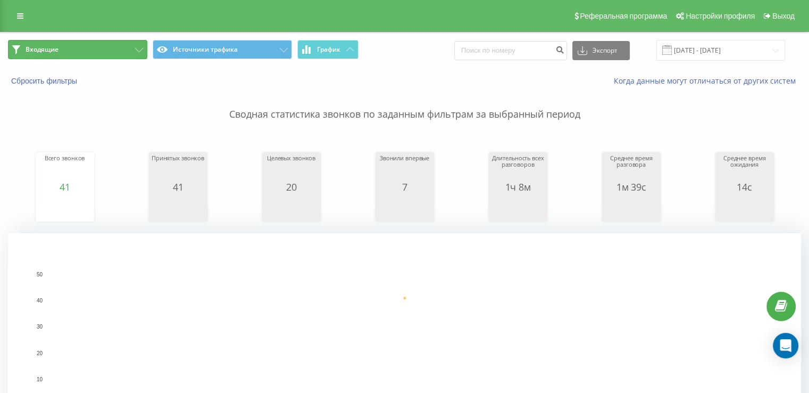
drag, startPoint x: 103, startPoint y: 48, endPoint x: 137, endPoint y: 86, distance: 50.5
click at [102, 47] on button "Входящие" at bounding box center [77, 49] width 139 height 19
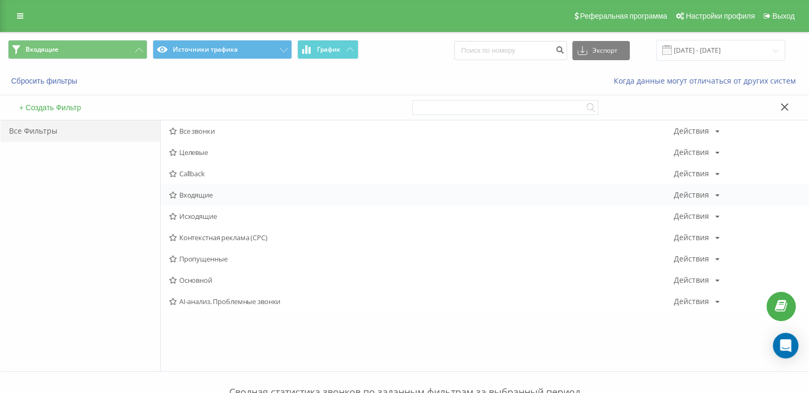
click at [208, 191] on span "Входящие" at bounding box center [421, 194] width 505 height 7
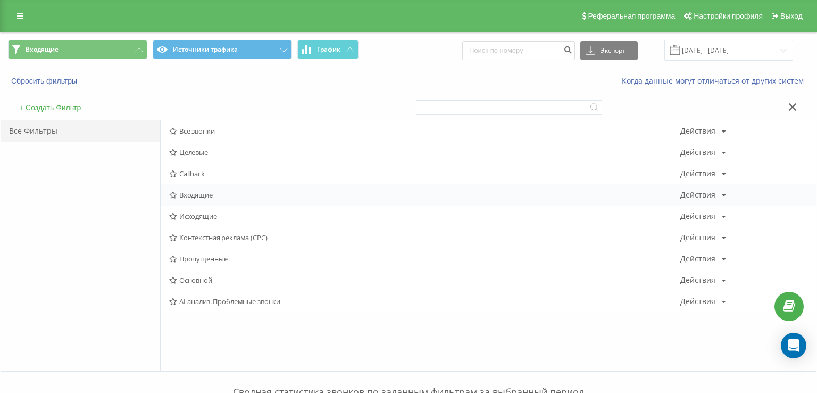
click at [0, 0] on div at bounding box center [0, 0] width 0 height 0
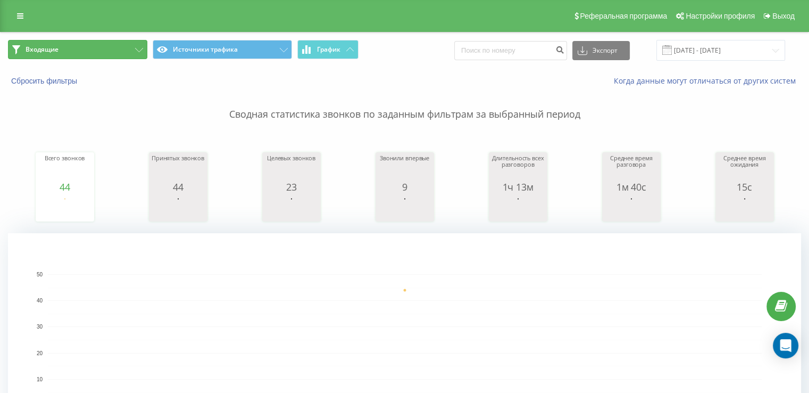
click at [89, 49] on button "Входящие" at bounding box center [77, 49] width 139 height 19
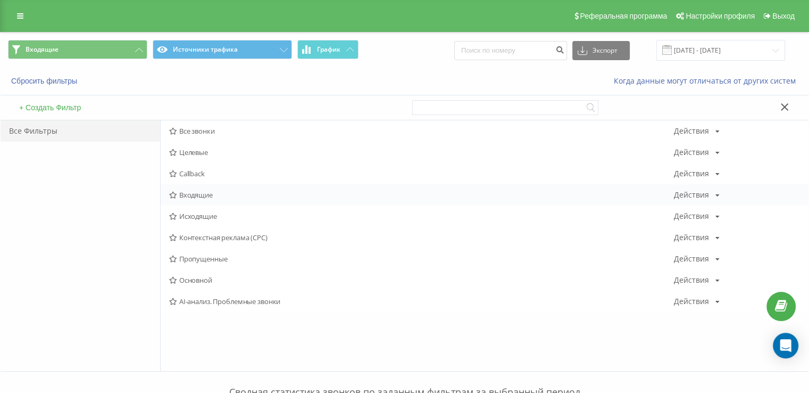
click at [246, 190] on div "Входящие Действия Редактировать Копировать Удалить По умолчанию Поделиться" at bounding box center [485, 194] width 648 height 21
click at [246, 192] on span "Входящие" at bounding box center [421, 194] width 505 height 7
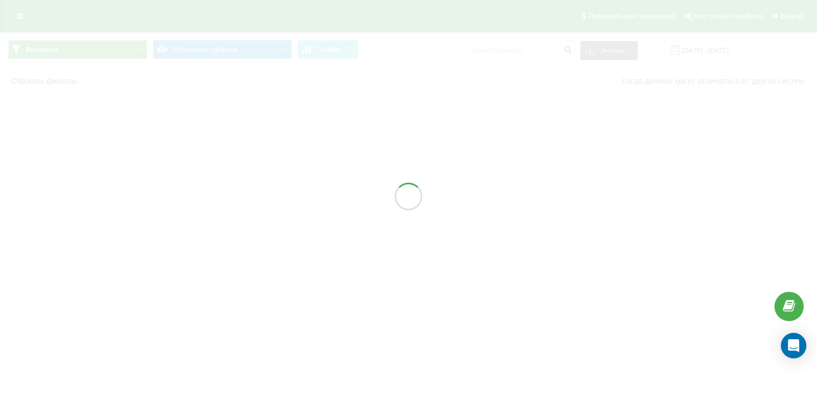
click at [245, 195] on div at bounding box center [408, 196] width 817 height 393
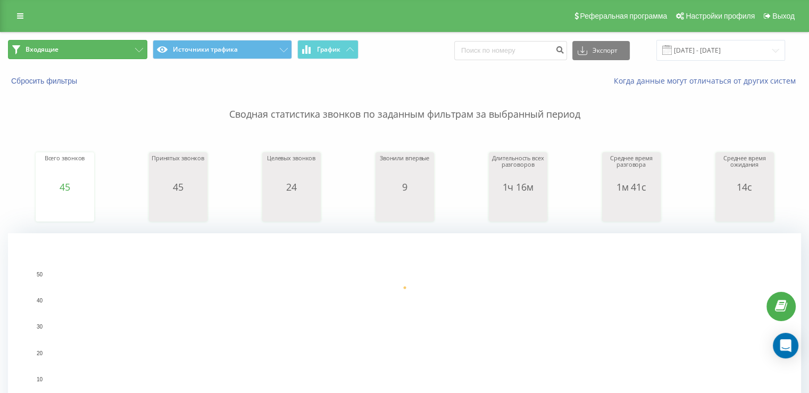
drag, startPoint x: 65, startPoint y: 51, endPoint x: 83, endPoint y: 73, distance: 28.3
click at [65, 51] on button "Входящие" at bounding box center [77, 49] width 139 height 19
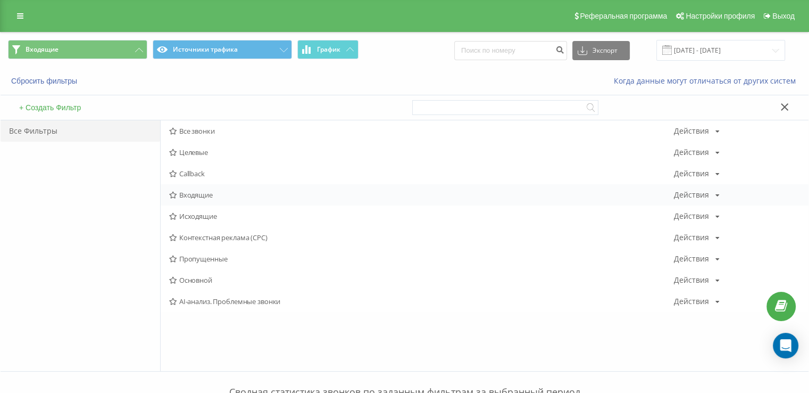
click at [219, 188] on div "Входящие Действия Редактировать Копировать Удалить По умолчанию Поделиться" at bounding box center [485, 194] width 648 height 21
click at [219, 198] on div "Входящие Действия Редактировать Копировать Удалить По умолчанию Поделиться" at bounding box center [485, 194] width 648 height 21
click at [219, 199] on div "Входящие Действия Редактировать Копировать Удалить По умолчанию Поделиться" at bounding box center [485, 194] width 648 height 21
drag, startPoint x: 219, startPoint y: 199, endPoint x: 209, endPoint y: 194, distance: 11.2
click at [221, 198] on div "Входящие Действия Редактировать Копировать Удалить По умолчанию Поделиться" at bounding box center [485, 194] width 648 height 21
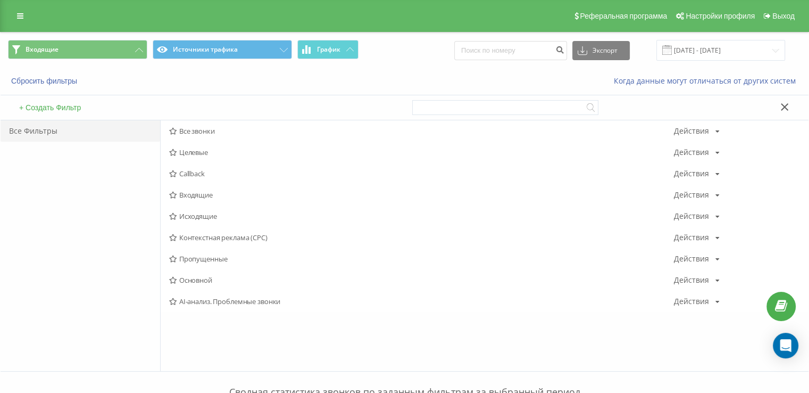
click at [205, 194] on span "Входящие" at bounding box center [421, 194] width 505 height 7
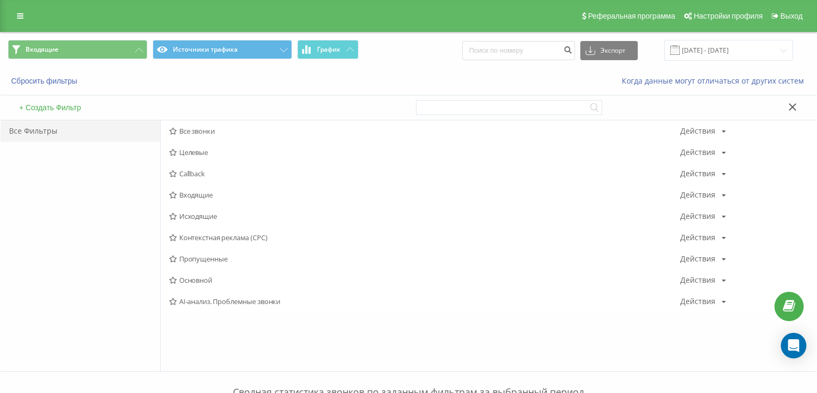
click at [0, 0] on div at bounding box center [0, 0] width 0 height 0
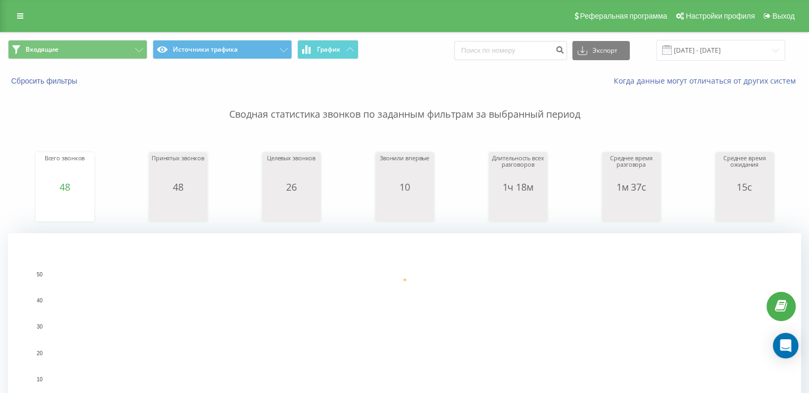
click at [16, 150] on div "Всего звонков 48 date totalCalls [DATE] [PHONE_NUMBER][DATE] Принятых звонков 4…" at bounding box center [404, 177] width 793 height 92
click at [112, 43] on button "Входящие" at bounding box center [77, 49] width 139 height 19
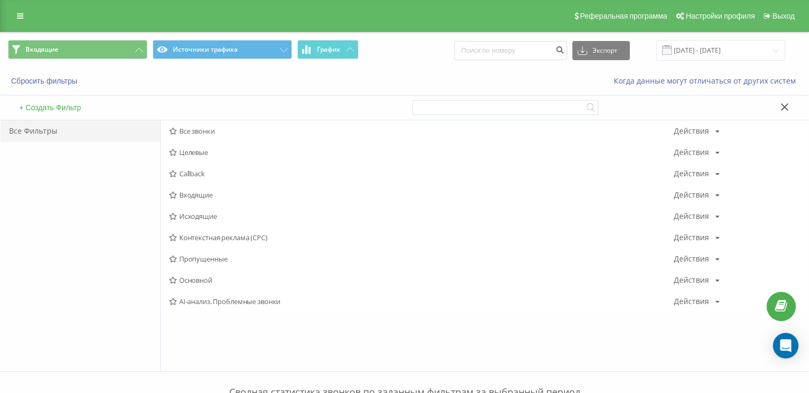
drag, startPoint x: 203, startPoint y: 193, endPoint x: 430, endPoint y: 237, distance: 231.9
click at [203, 193] on span "Входящие" at bounding box center [421, 194] width 505 height 7
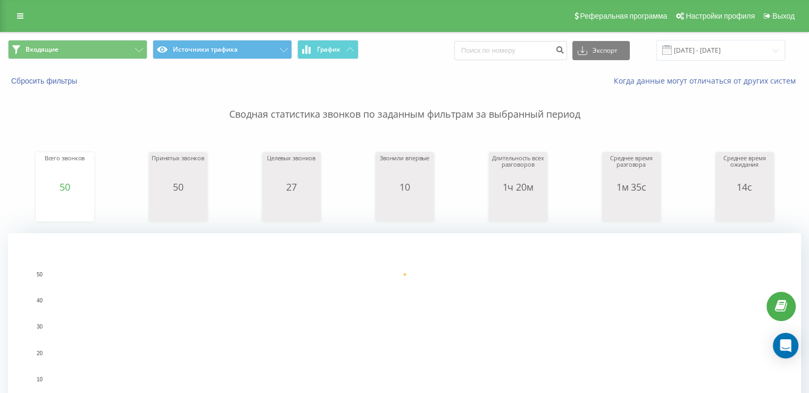
drag, startPoint x: 0, startPoint y: 216, endPoint x: 1, endPoint y: 201, distance: 14.9
click at [92, 60] on span "Входящие Источники трафика График" at bounding box center [202, 50] width 389 height 21
click at [130, 50] on button "Входящие" at bounding box center [77, 49] width 139 height 19
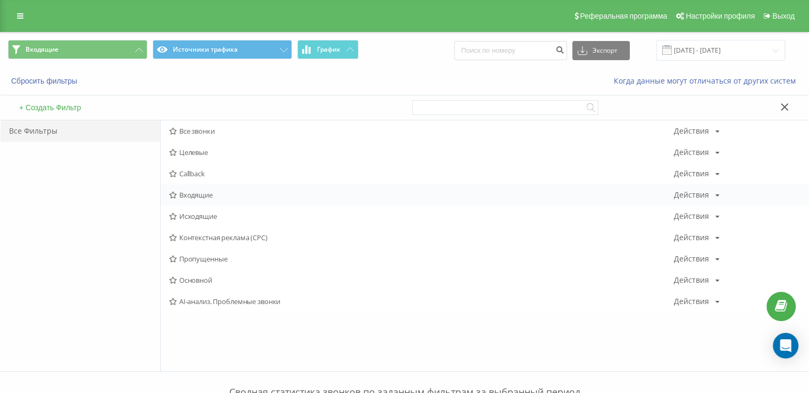
click at [243, 185] on div "Входящие Действия Редактировать Копировать Удалить По умолчанию Поделиться" at bounding box center [485, 194] width 648 height 21
click at [244, 189] on div "Входящие Действия Редактировать Копировать Удалить По умолчанию Поделиться" at bounding box center [485, 194] width 648 height 21
click at [243, 194] on span "Входящие" at bounding box center [421, 194] width 505 height 7
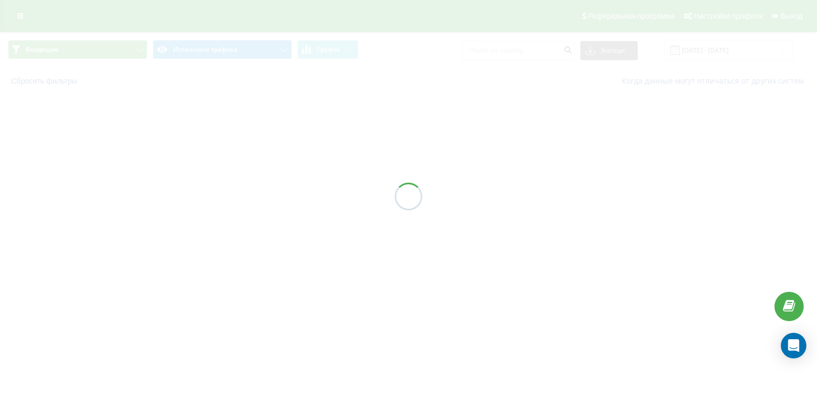
click at [236, 198] on div at bounding box center [408, 196] width 817 height 393
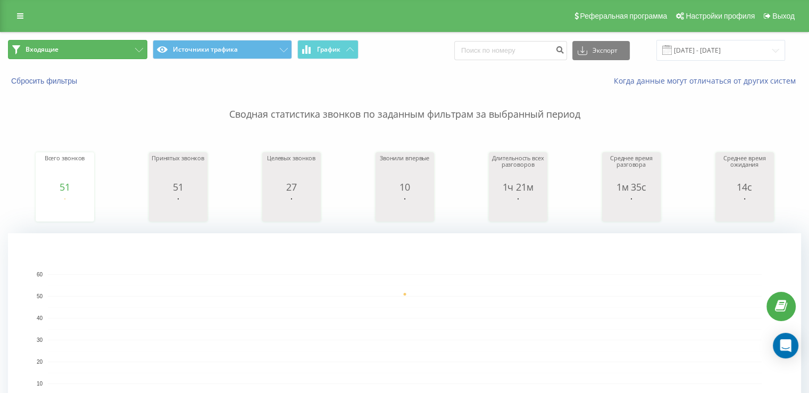
click at [139, 48] on icon at bounding box center [139, 50] width 8 height 4
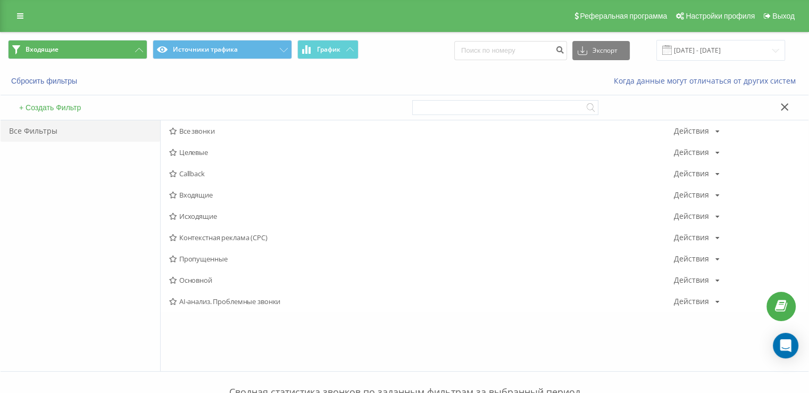
click at [246, 216] on span "Исходящие" at bounding box center [421, 215] width 505 height 7
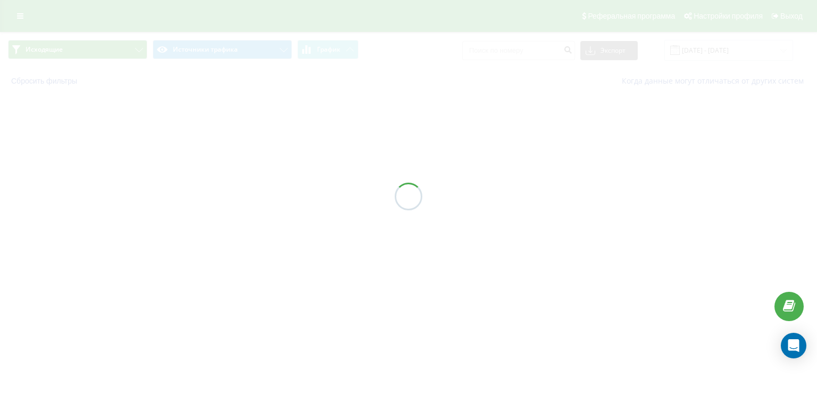
click at [247, 216] on div at bounding box center [408, 196] width 817 height 393
